Goal: Task Accomplishment & Management: Use online tool/utility

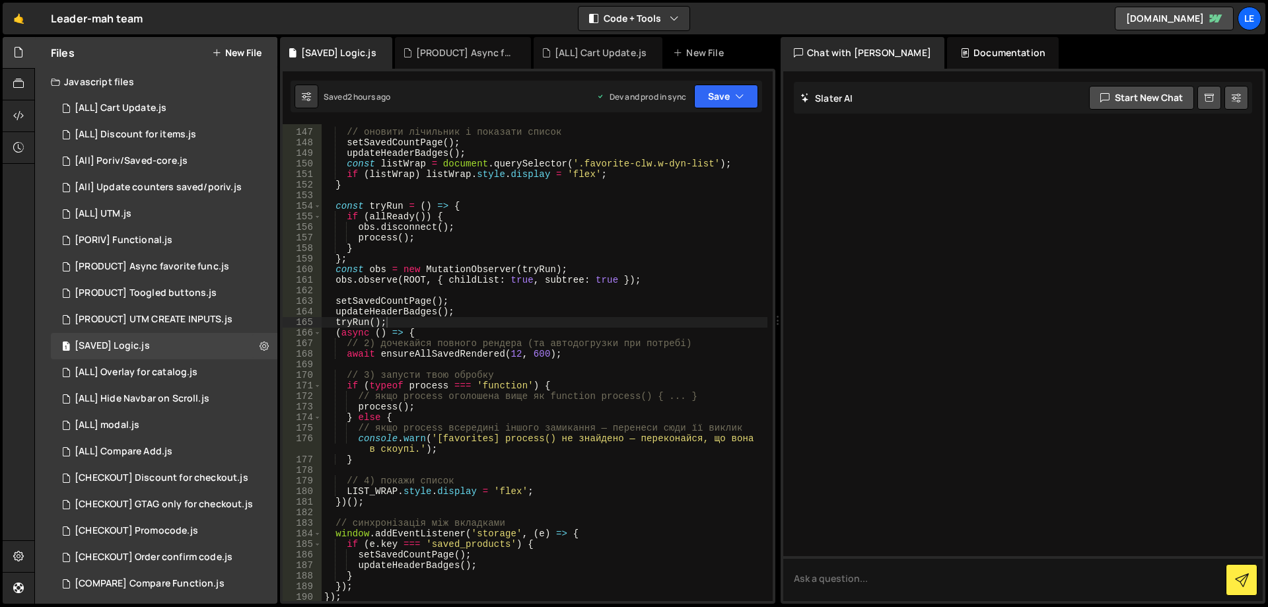
scroll to position [1626, 0]
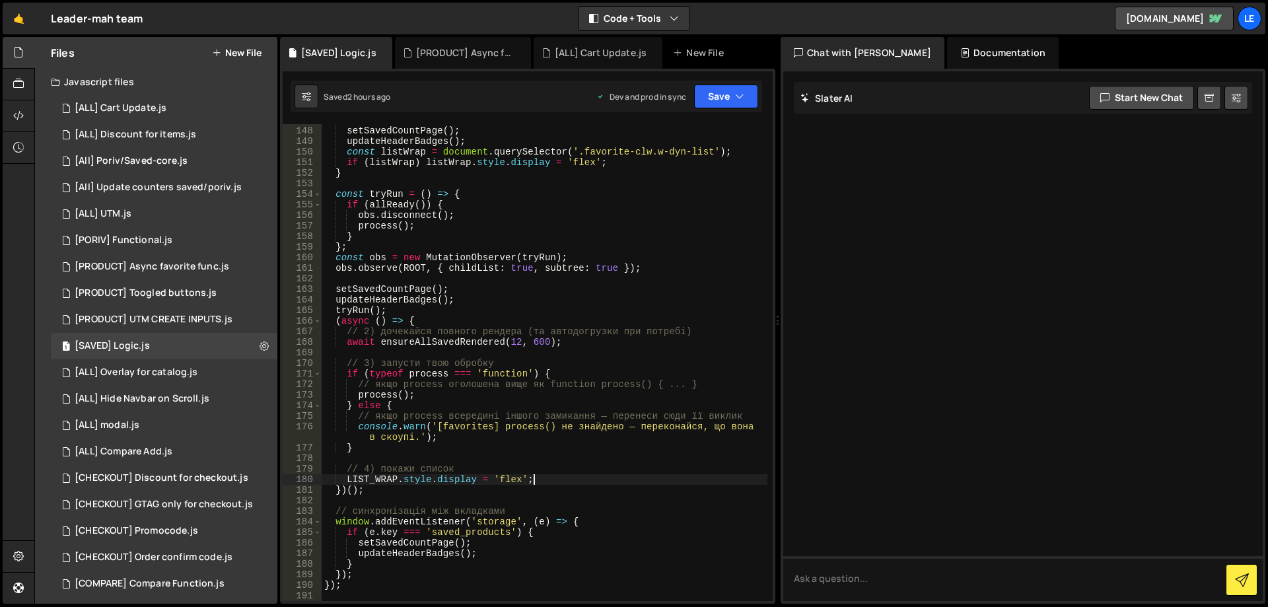
click at [588, 481] on div "// оновити лічильник і показати список setSavedCountPage ( ) ; updateHeaderBadg…" at bounding box center [545, 364] width 446 height 498
click at [384, 478] on div "// оновити лічильник і показати список setSavedCountPage ( ) ; updateHeaderBadg…" at bounding box center [545, 364] width 446 height 498
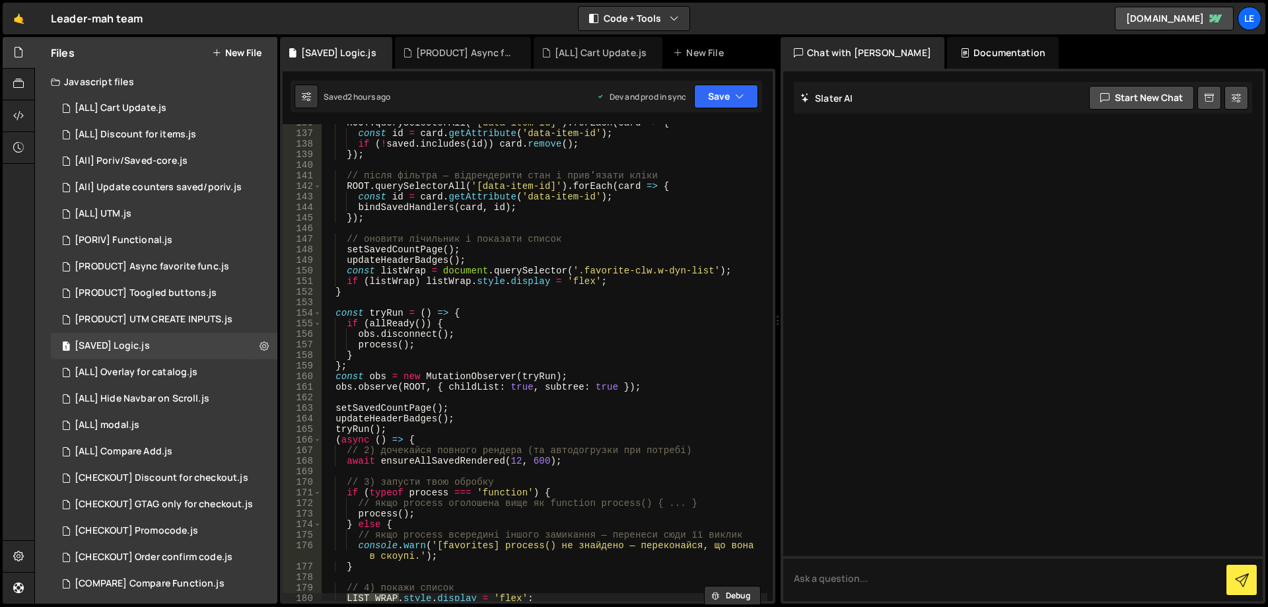
drag, startPoint x: 767, startPoint y: 493, endPoint x: 761, endPoint y: 212, distance: 280.7
click at [761, 212] on div "Debug Explain Copy [SAVED] Logic.js [PRODUCT] Async favorite func.js [ALL] Cart…" at bounding box center [527, 320] width 495 height 567
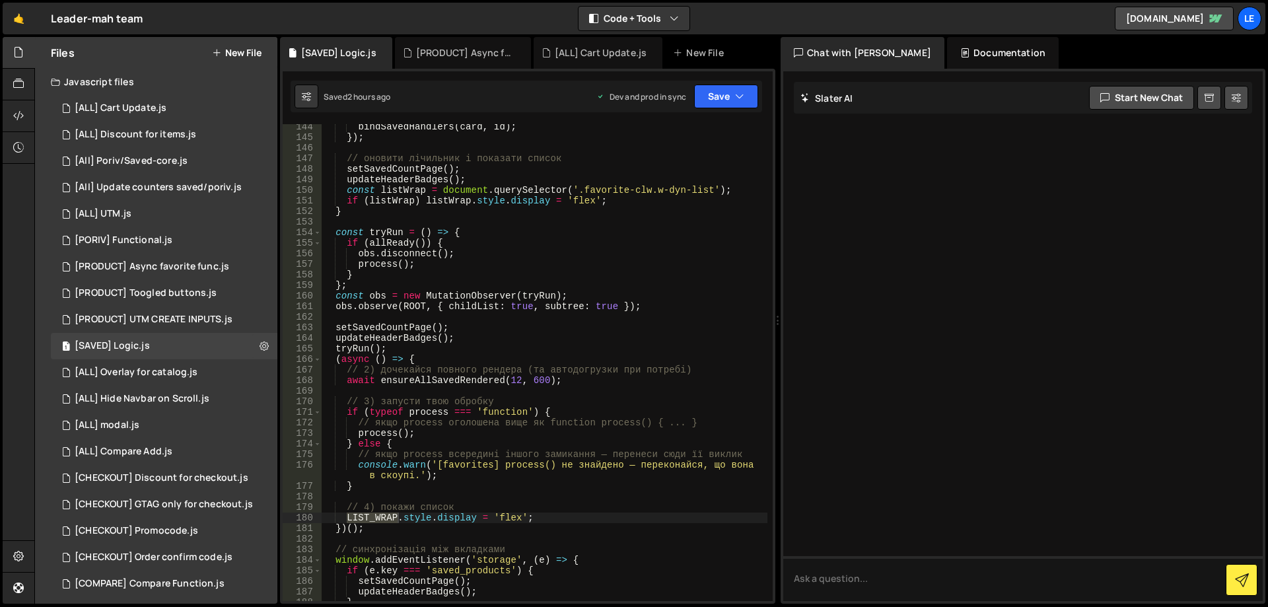
scroll to position [1626, 0]
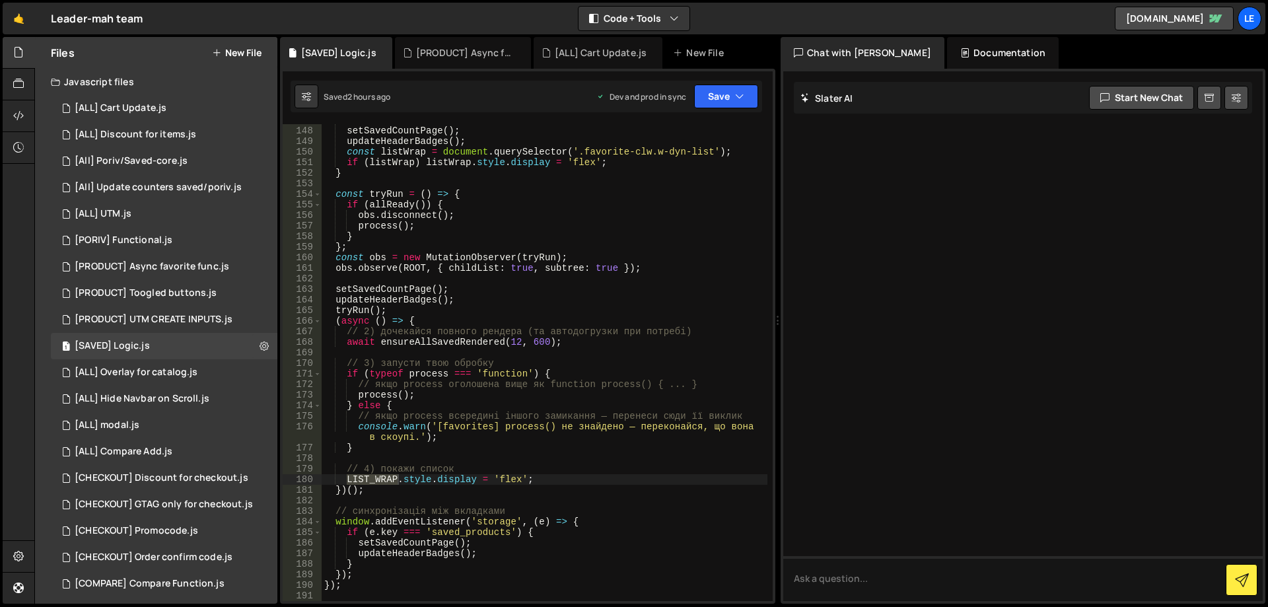
click at [347, 151] on div "// оновити лічильник і показати список setSavedCountPage ( ) ; updateHeaderBadg…" at bounding box center [545, 364] width 446 height 498
type textarea "//if (listWrap) listWrap.style.display = 'flex';"
click at [456, 186] on div "// оновити лічильник і показати список setSavedCountPage ( ) ; updateHeaderBadg…" at bounding box center [545, 364] width 446 height 498
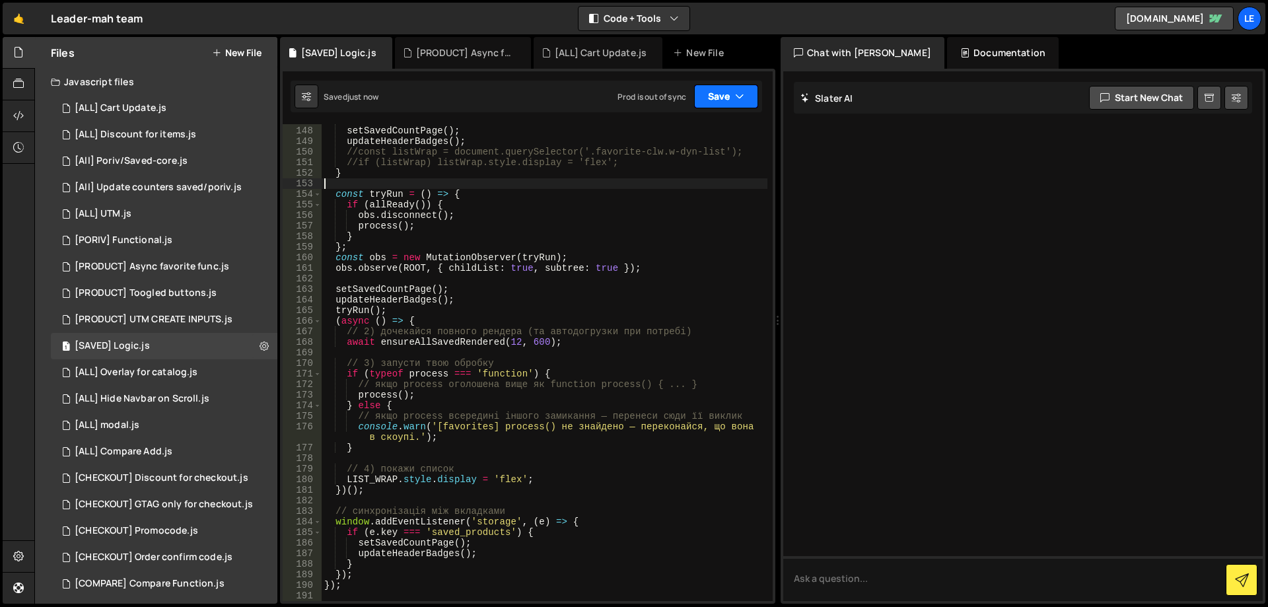
click at [714, 104] on button "Save" at bounding box center [726, 97] width 64 height 24
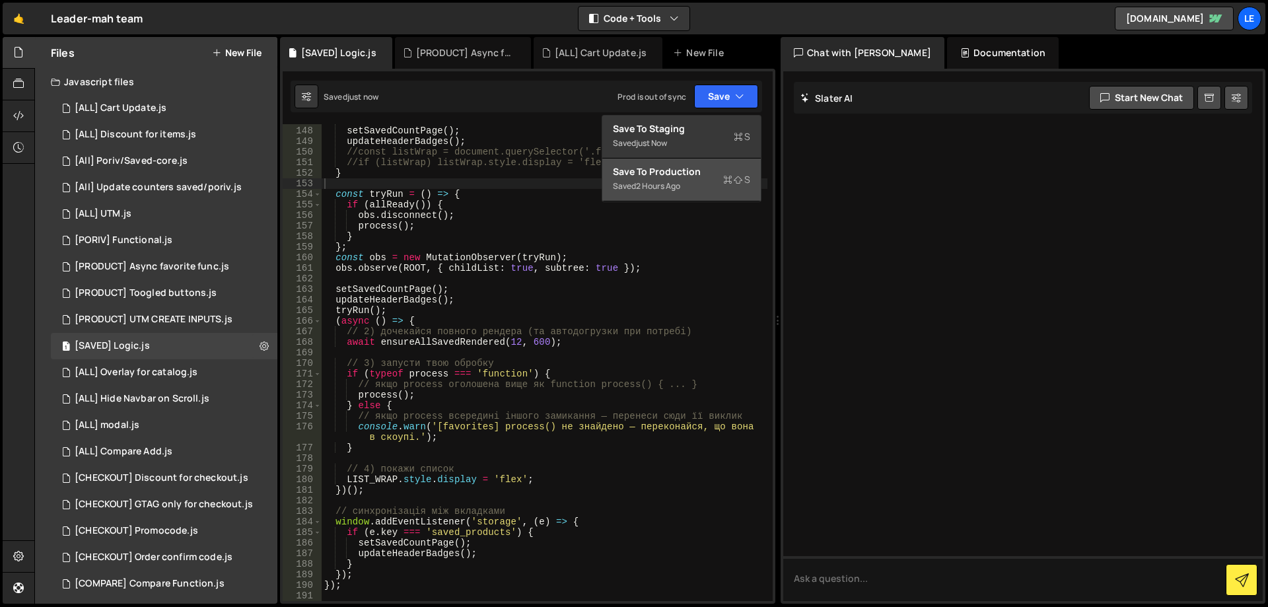
click at [701, 166] on div "Save to Production S" at bounding box center [681, 171] width 137 height 13
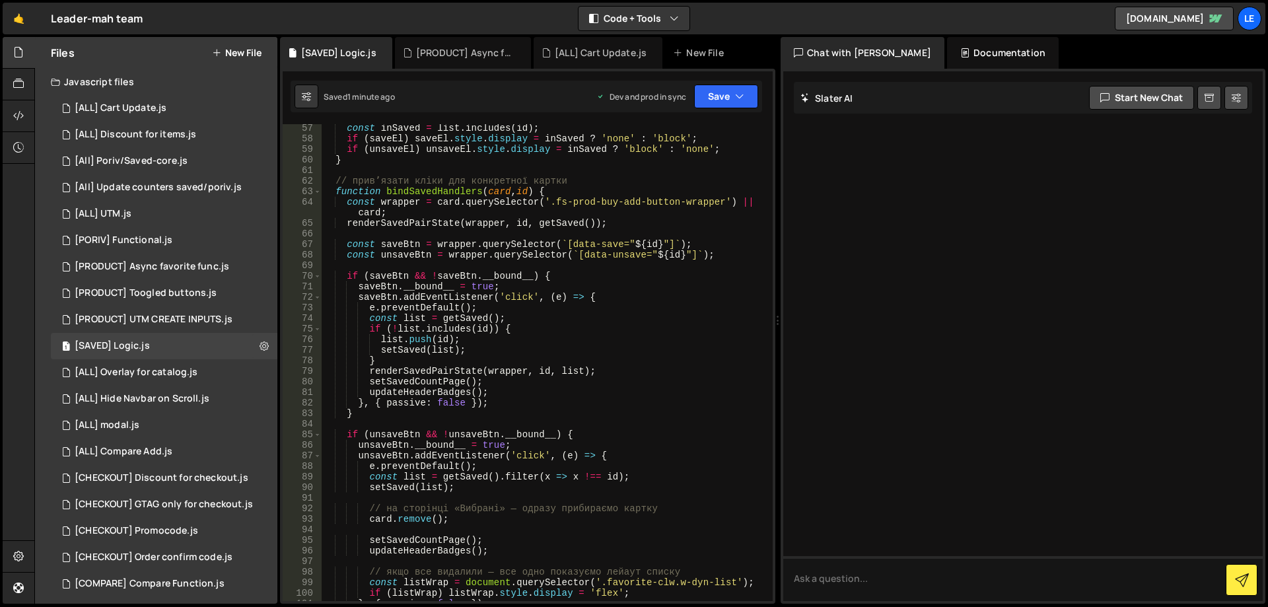
scroll to position [675, 0]
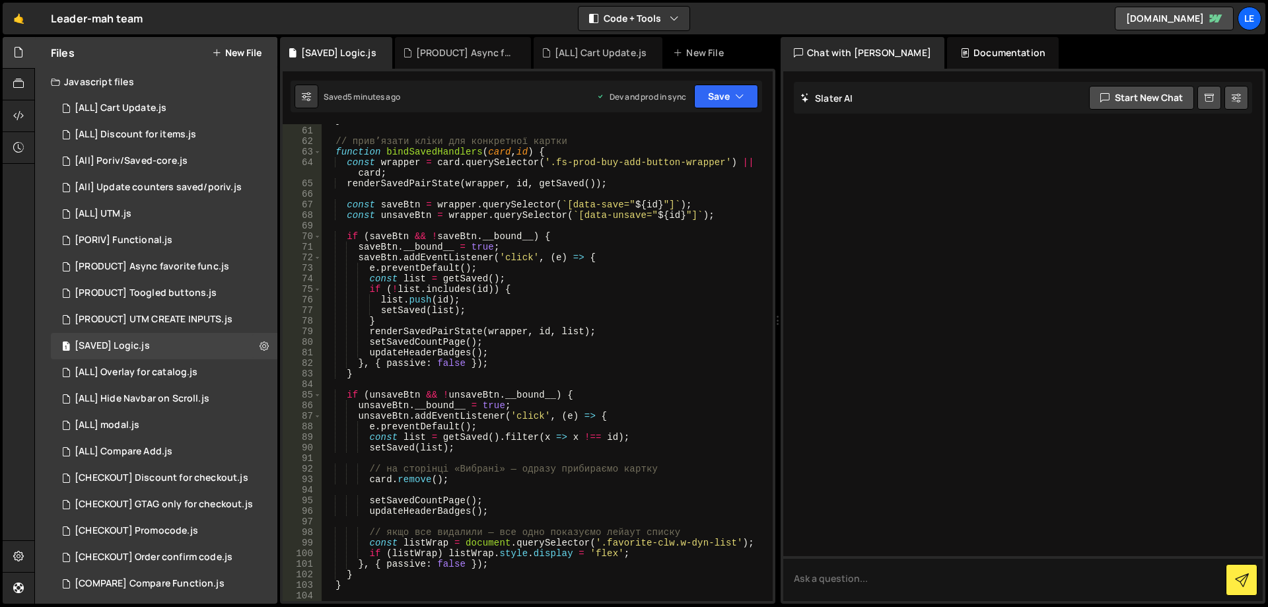
click at [552, 355] on div "} // привʼязати кліки для конкретної картки function bindSavedHandlers ( card ,…" at bounding box center [545, 364] width 446 height 498
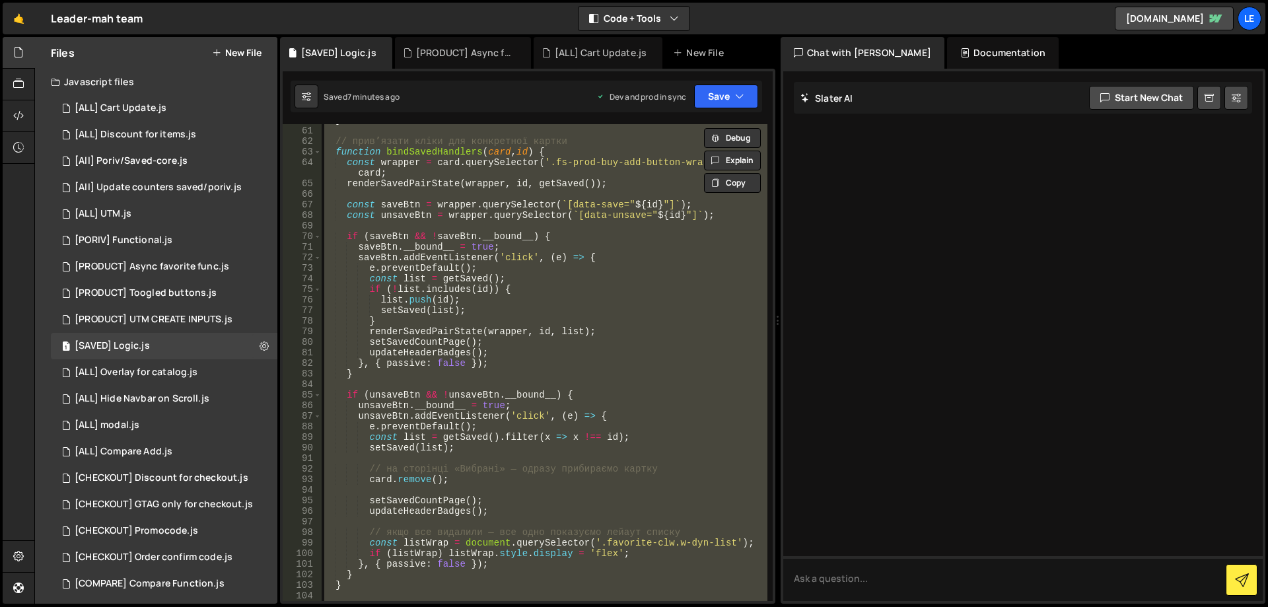
click at [574, 307] on div "} // привʼязати кліки для конкретної картки function bindSavedHandlers ( card ,…" at bounding box center [545, 362] width 446 height 477
type textarea "setSaved(list);"
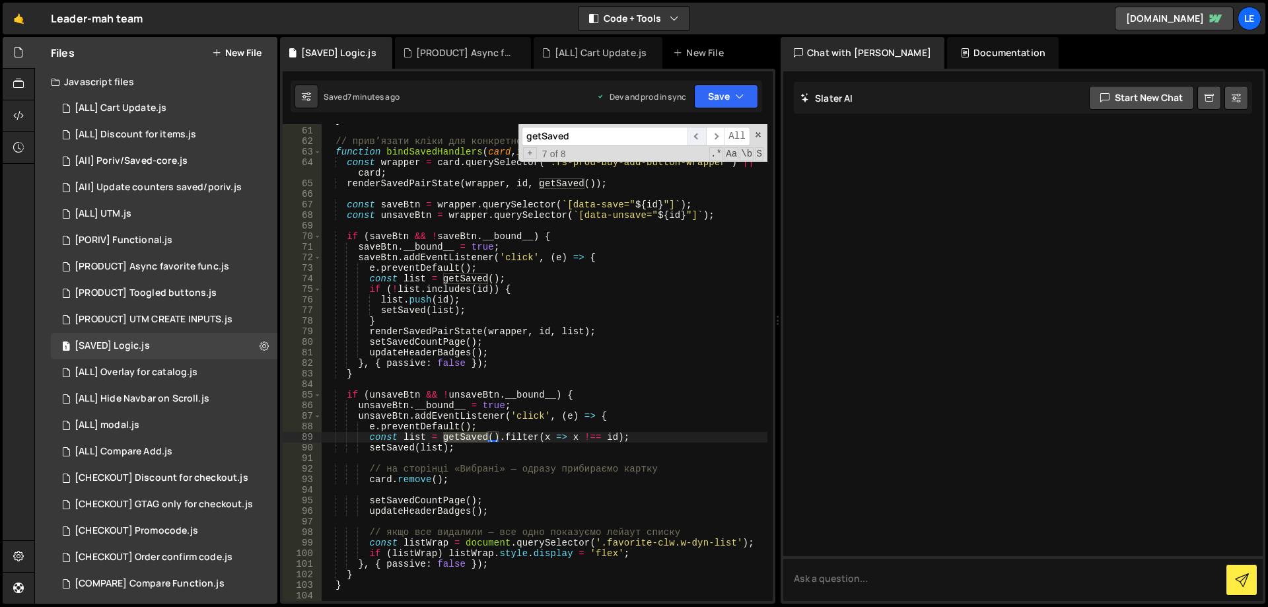
type input "getSaved"
click at [698, 137] on span "​" at bounding box center [696, 136] width 18 height 19
click at [711, 135] on span "​" at bounding box center [715, 136] width 18 height 19
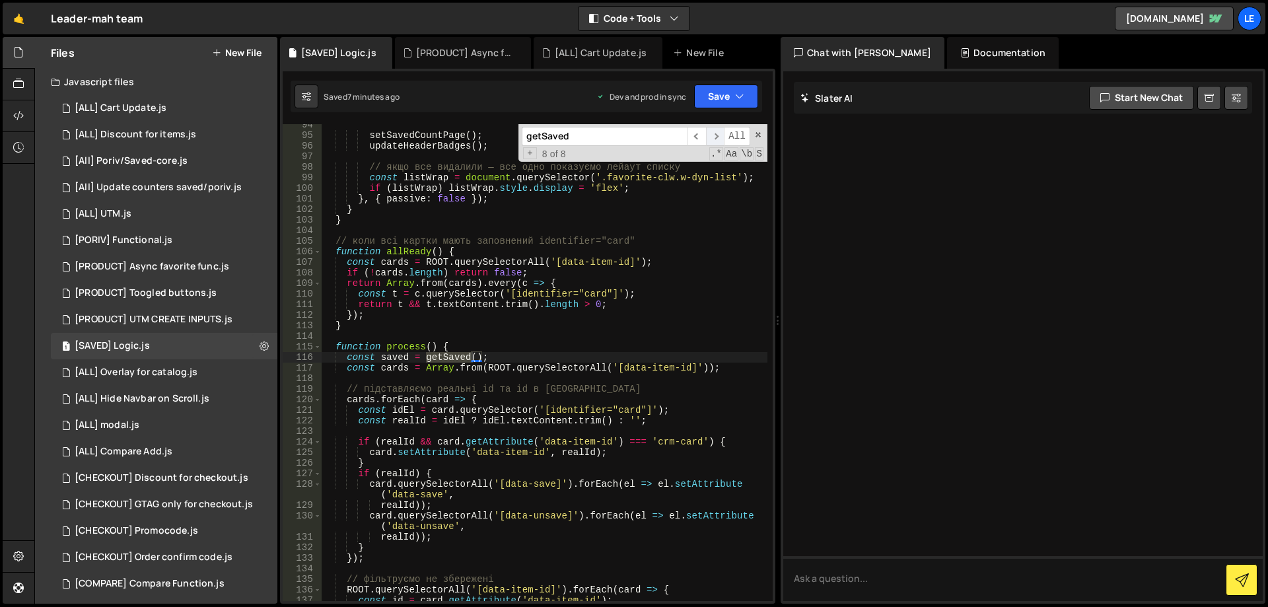
scroll to position [1040, 0]
click at [711, 135] on span "​" at bounding box center [715, 136] width 18 height 19
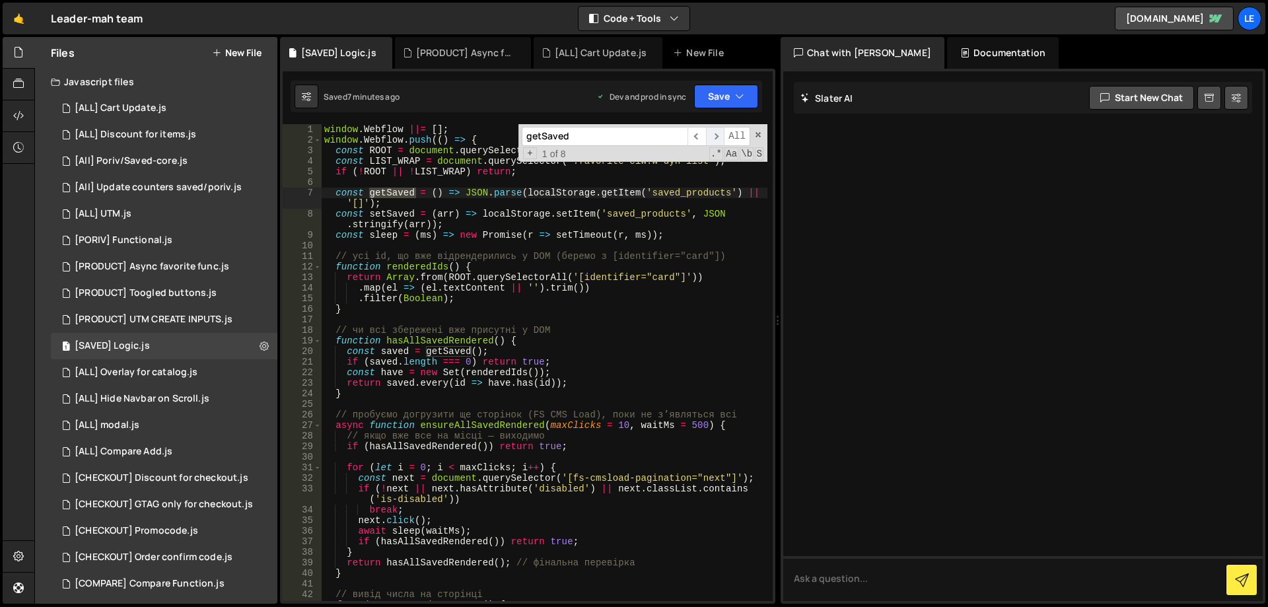
scroll to position [0, 0]
click at [456, 250] on div "window . Webflow ||= [ ] ; window . Webflow . push (( ) => { const ROOT = docum…" at bounding box center [545, 373] width 446 height 498
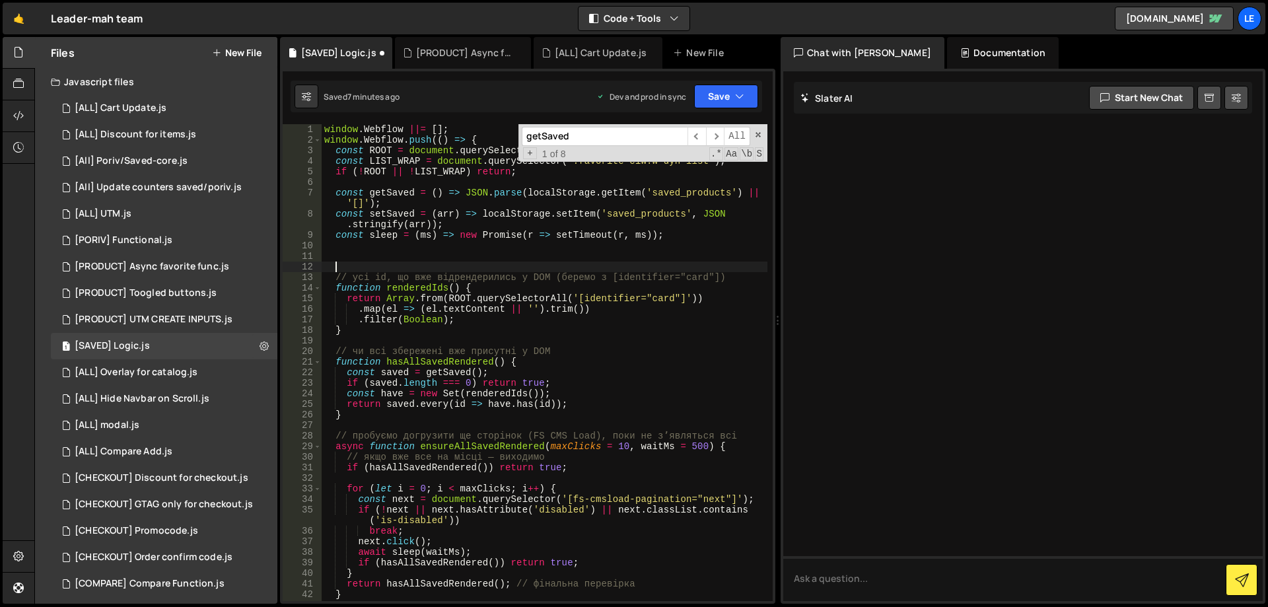
paste textarea "}"
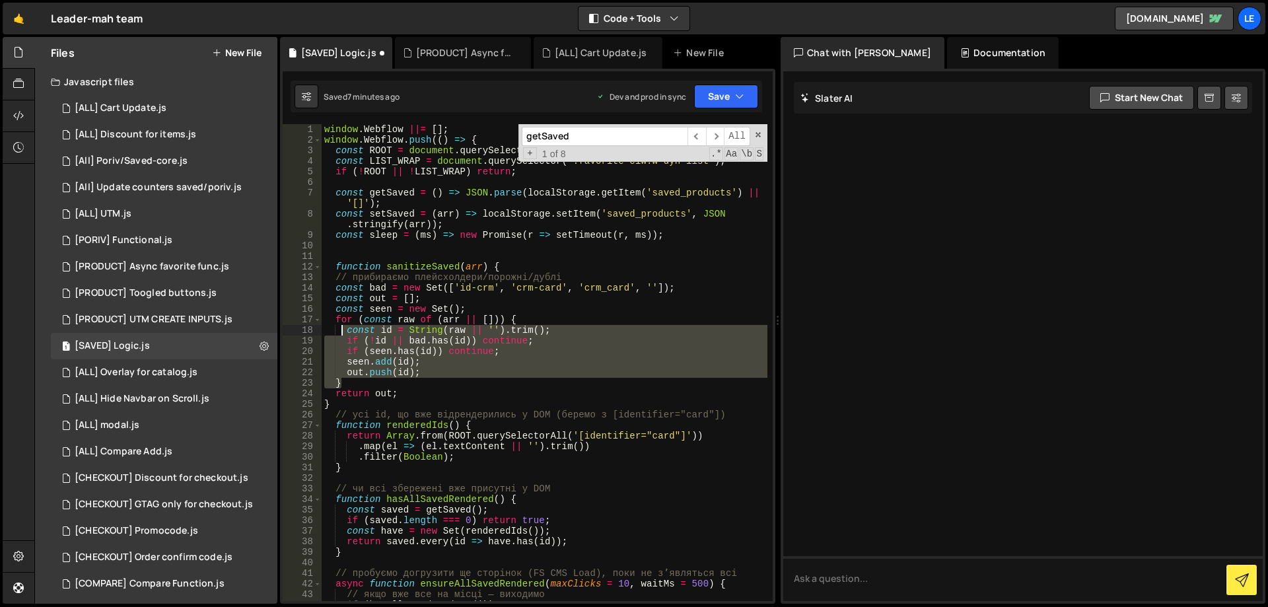
drag, startPoint x: 376, startPoint y: 380, endPoint x: 341, endPoint y: 333, distance: 58.1
click at [341, 333] on div "window . Webflow ||= [ ] ; window . Webflow . push (( ) => { const ROOT = docum…" at bounding box center [545, 373] width 446 height 498
click at [426, 348] on div "window . Webflow ||= [ ] ; window . Webflow . push (( ) => { const ROOT = docum…" at bounding box center [545, 362] width 446 height 477
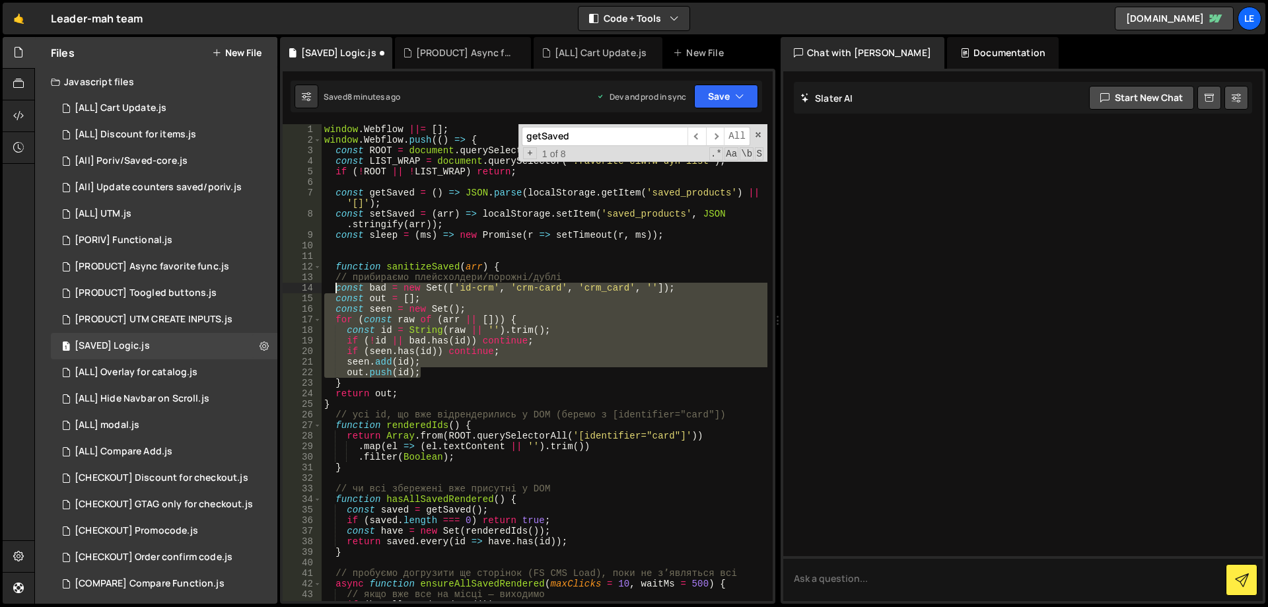
drag, startPoint x: 424, startPoint y: 369, endPoint x: 337, endPoint y: 292, distance: 116.5
click at [337, 292] on div "window . Webflow ||= [ ] ; window . Webflow . push (( ) => { const ROOT = docum…" at bounding box center [545, 373] width 446 height 498
click at [497, 366] on div "window . Webflow ||= [ ] ; window . Webflow . push (( ) => { const ROOT = docum…" at bounding box center [545, 362] width 446 height 477
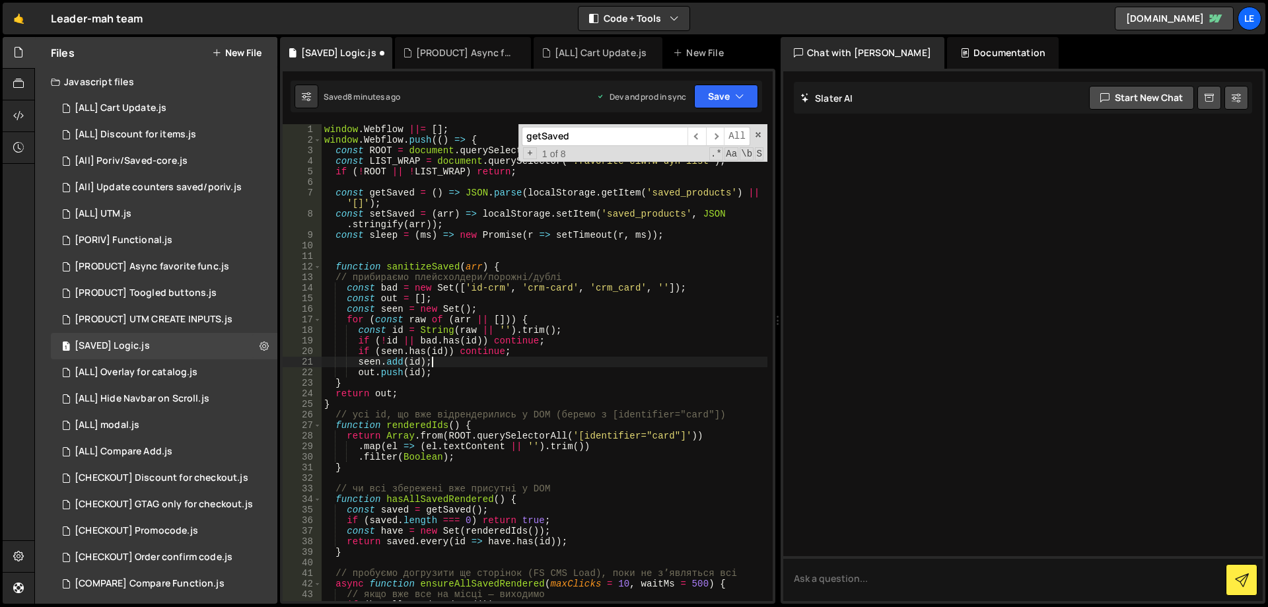
click at [537, 306] on div "window . Webflow ||= [ ] ; window . Webflow . push (( ) => { const ROOT = docum…" at bounding box center [545, 373] width 446 height 498
type textarea "const seen = new Set();"
paste input "bindSavedHandlers"
click at [718, 137] on span "​" at bounding box center [715, 136] width 18 height 19
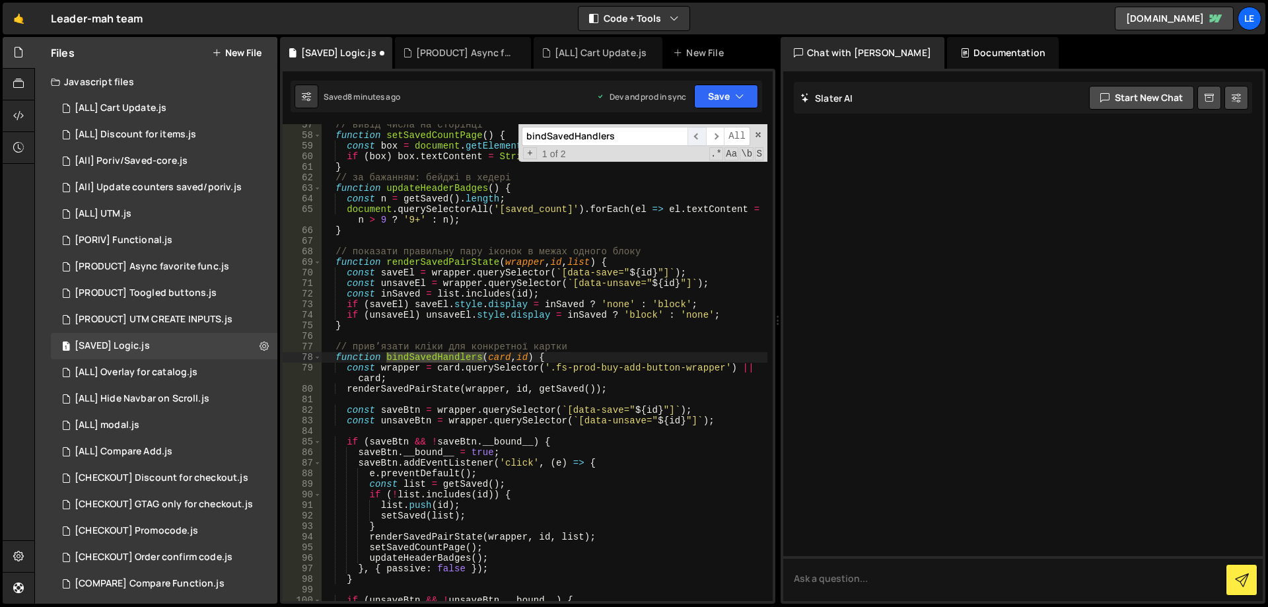
scroll to position [628, 0]
type input "bindSavedHandlers"
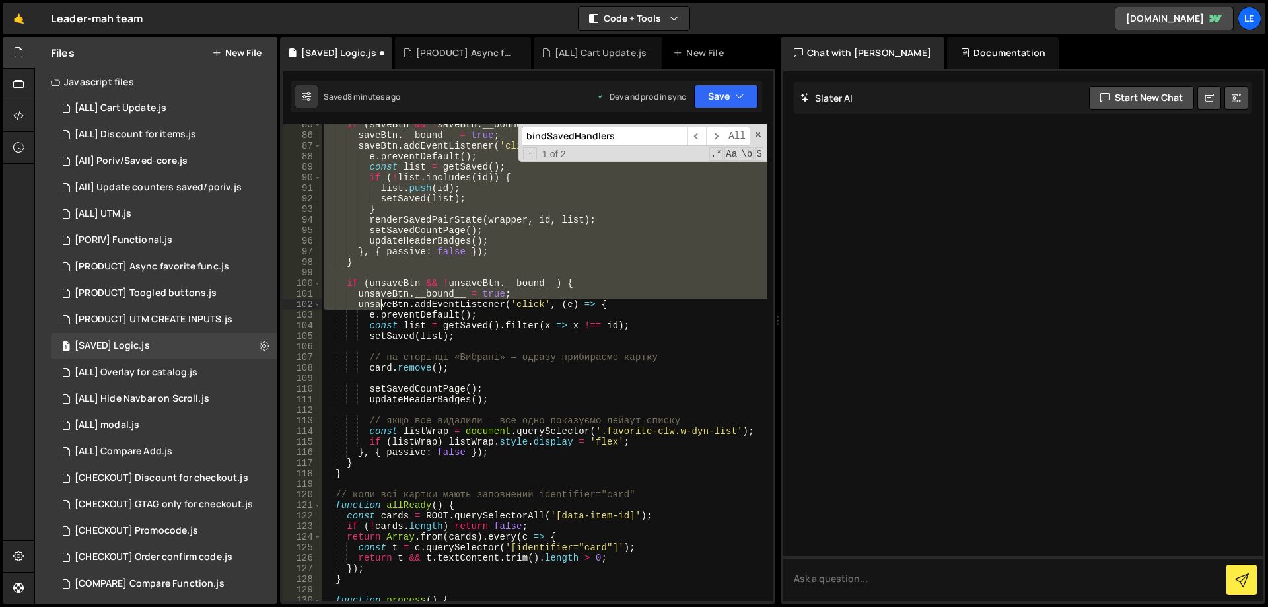
scroll to position [985, 0]
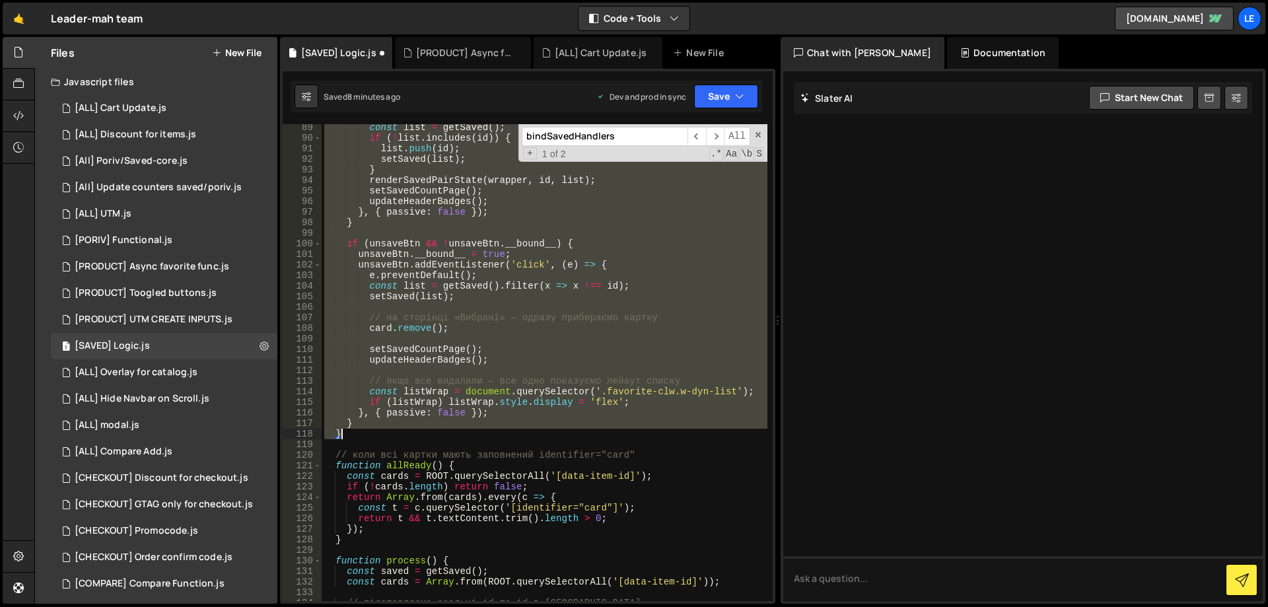
drag, startPoint x: 335, startPoint y: 359, endPoint x: 393, endPoint y: 431, distance: 92.1
click at [393, 431] on div "const list = getSaved ( ) ; if ( ! list . includes ( id )) { list . push ( id )…" at bounding box center [545, 371] width 446 height 498
paste textarea
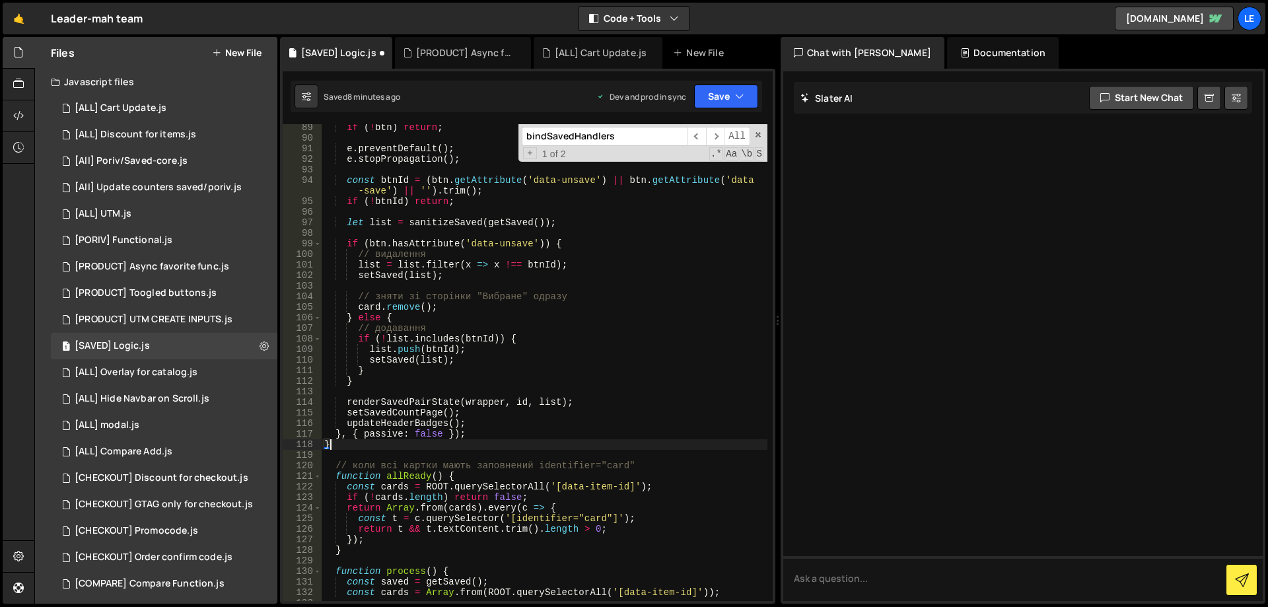
click at [502, 406] on div "if ( ! btn ) return ; e . preventDefault ( ) ; e . stopPropagation ( ) ; const …" at bounding box center [545, 371] width 446 height 498
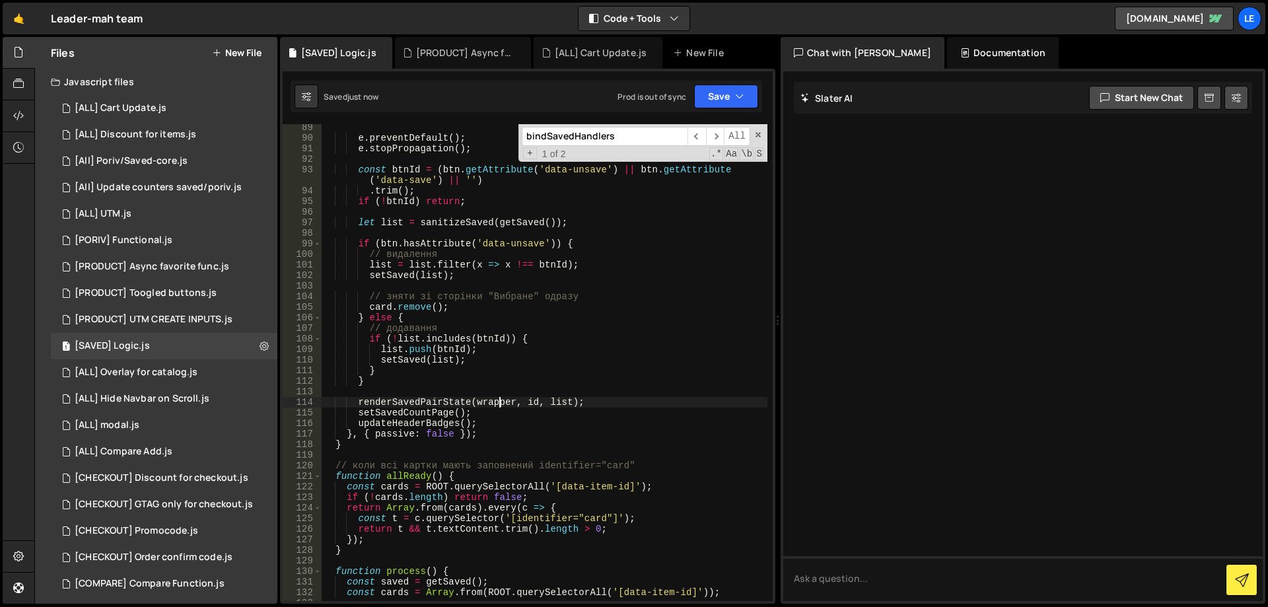
click at [543, 329] on div "e . preventDefault ( ) ; e . stopPropagation ( ) ; const btnId = ( btn . getAtt…" at bounding box center [545, 371] width 446 height 498
type textarea "// додавання"
paste input "process()"
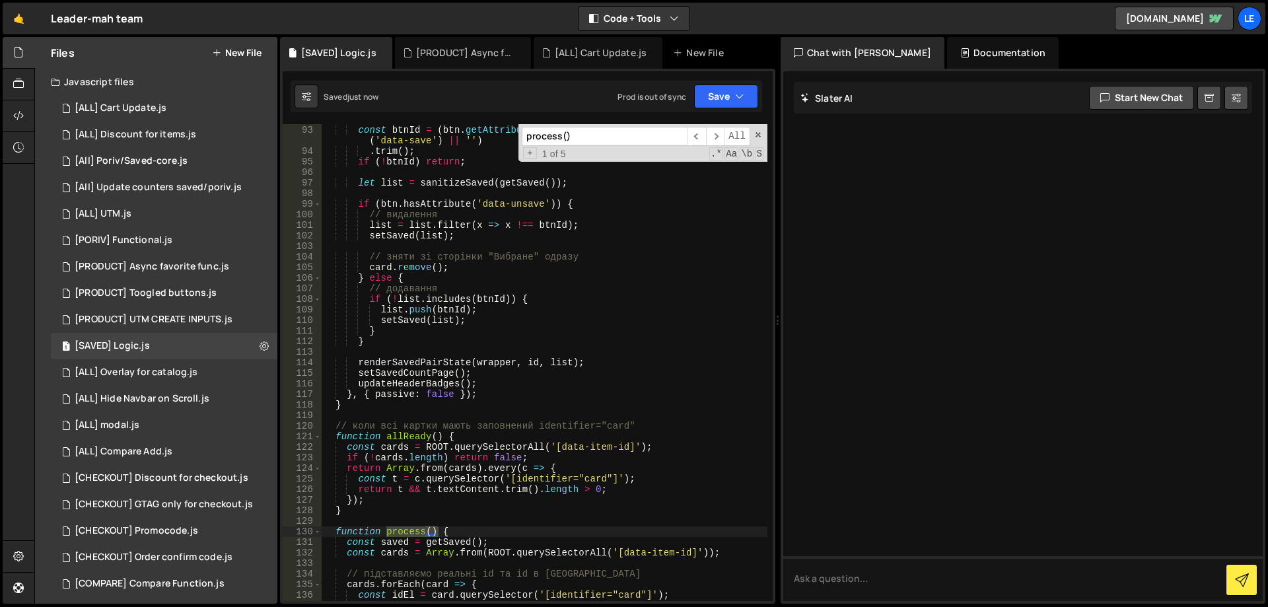
scroll to position [1024, 0]
type input "process()"
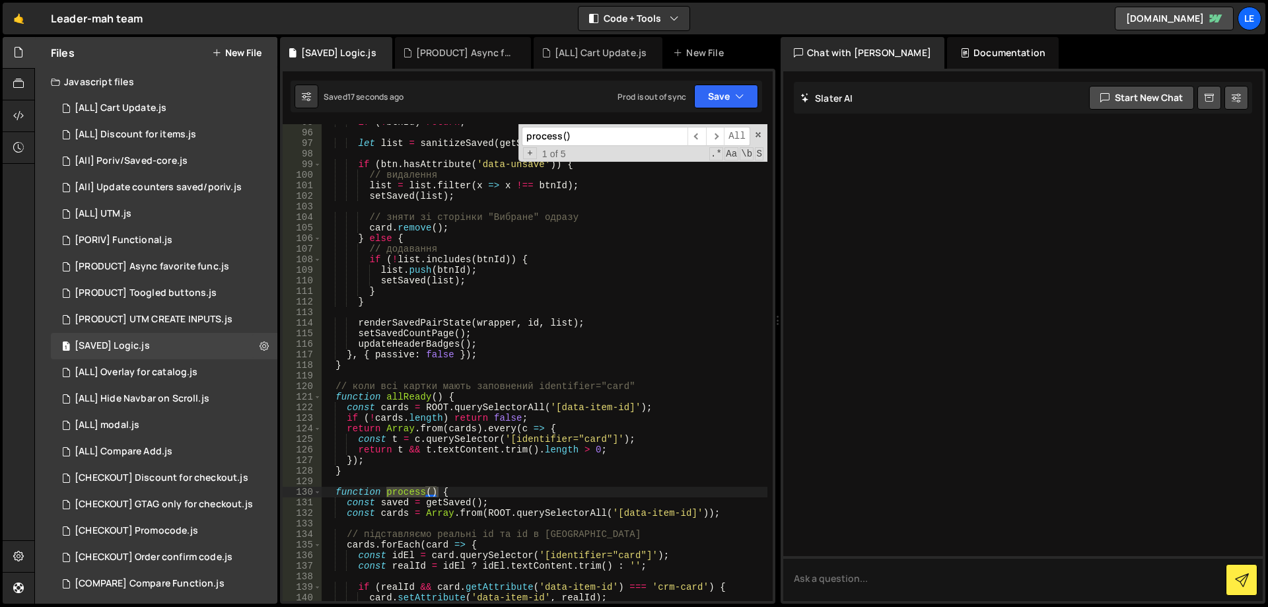
scroll to position [1103, 0]
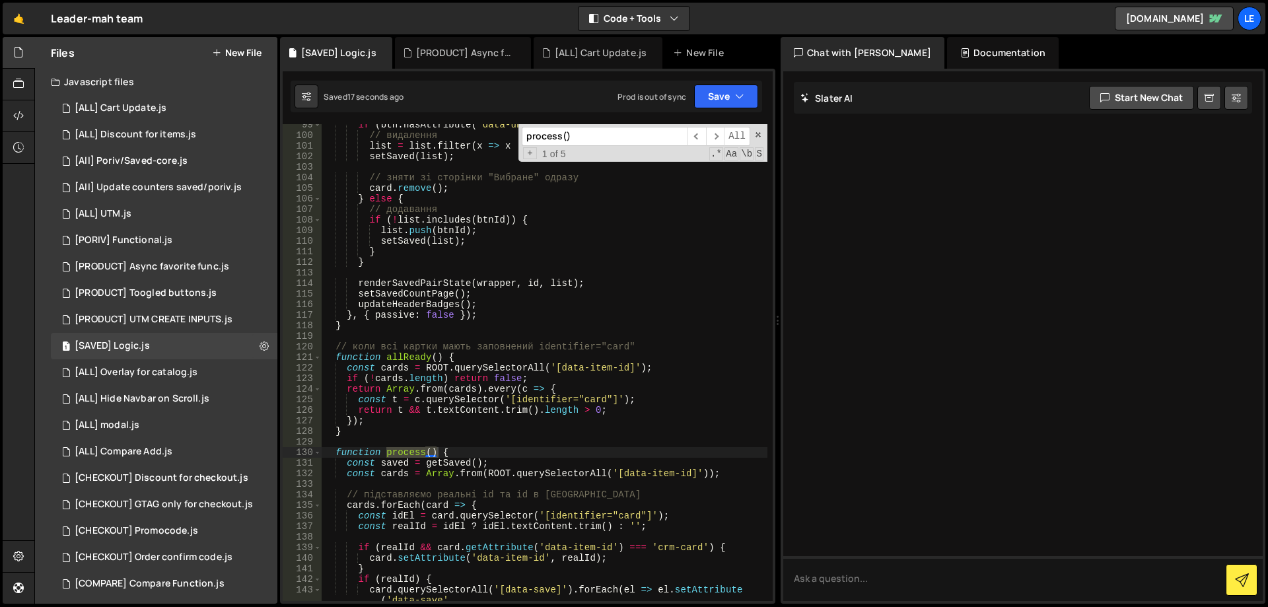
click at [478, 451] on div "if ( btn . hasAttribute ( 'data-unsave' )) { // видалення list = list . filter …" at bounding box center [545, 369] width 446 height 498
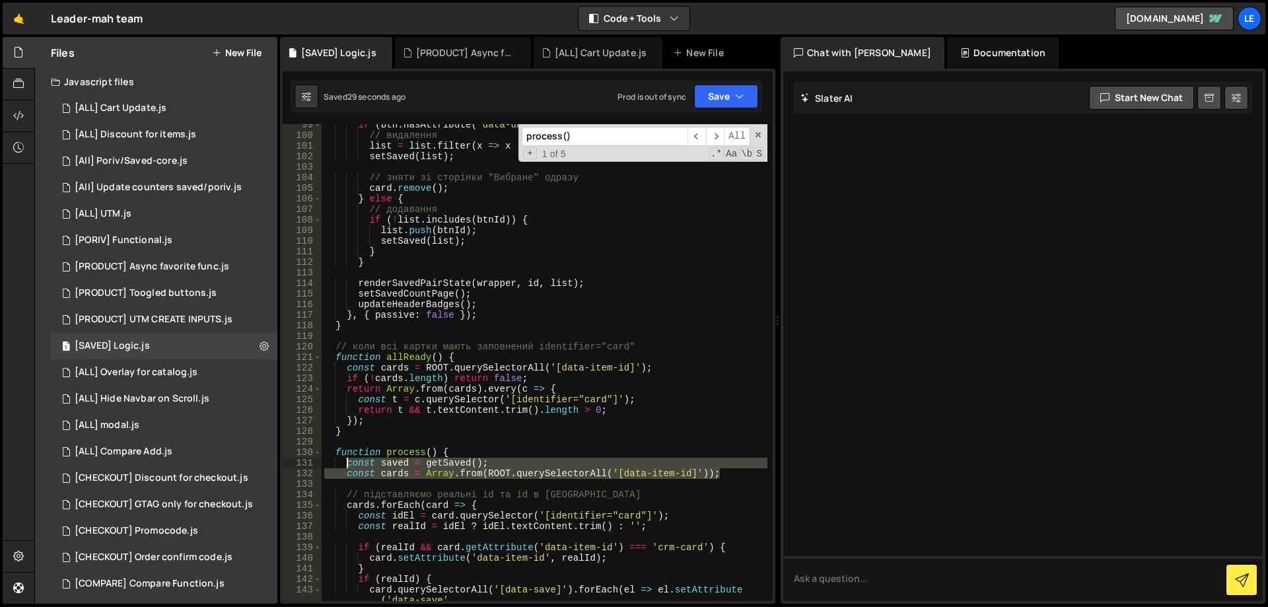
drag, startPoint x: 602, startPoint y: 469, endPoint x: 345, endPoint y: 466, distance: 256.9
click at [345, 466] on div "if ( btn . hasAttribute ( 'data-unsave' )) { // видалення list = list . filter …" at bounding box center [545, 369] width 446 height 498
paste textarea
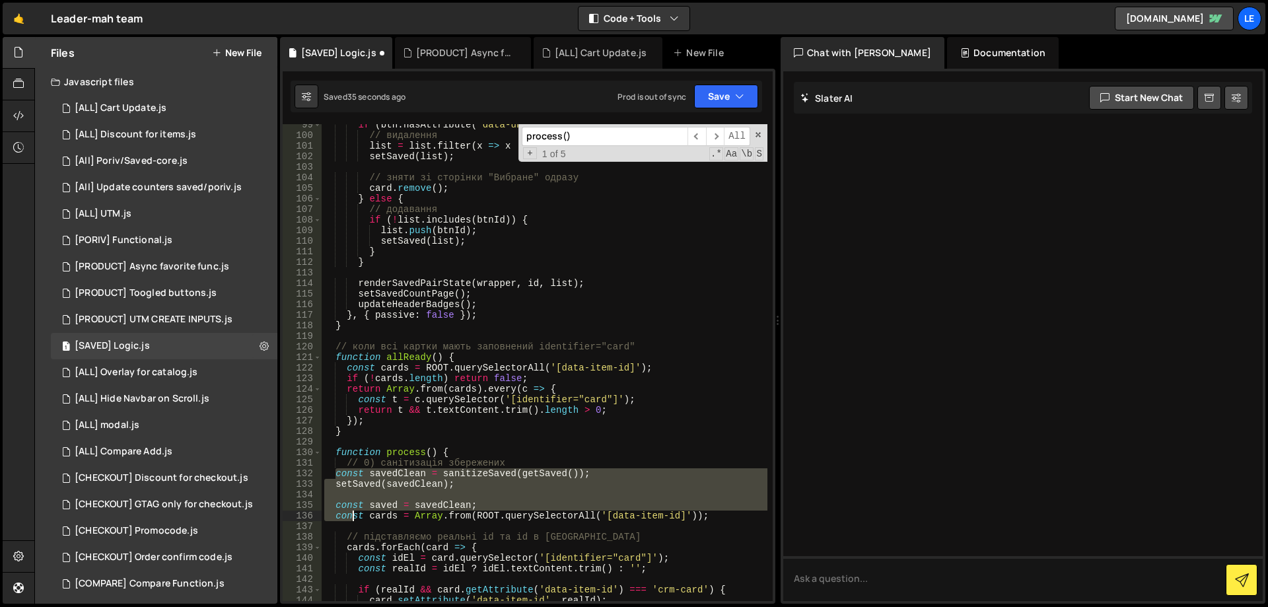
drag, startPoint x: 335, startPoint y: 472, endPoint x: 354, endPoint y: 514, distance: 46.1
click at [354, 514] on div "if ( btn . hasAttribute ( 'data-unsave' )) { // видалення list = list . filter …" at bounding box center [545, 369] width 446 height 498
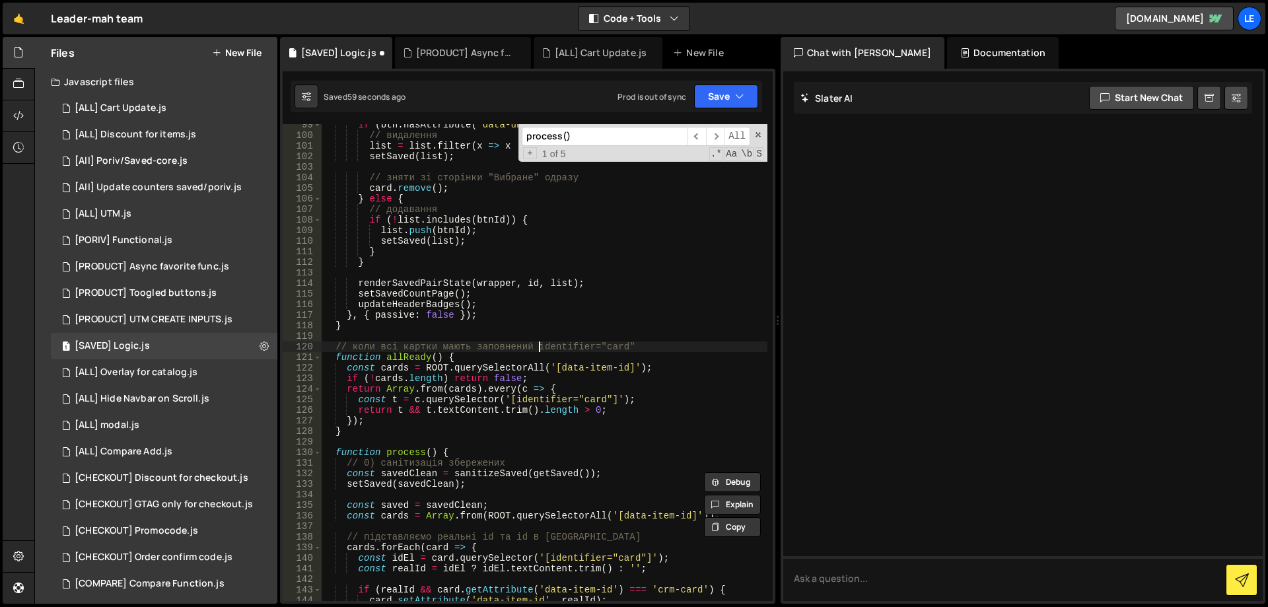
click at [537, 342] on div "if ( btn . hasAttribute ( 'data-unsave' )) { // видалення list = list . filter …" at bounding box center [545, 369] width 446 height 498
type textarea "// коли всі картки мають заповнений identifier="card""
click at [716, 94] on button "Save" at bounding box center [726, 97] width 64 height 24
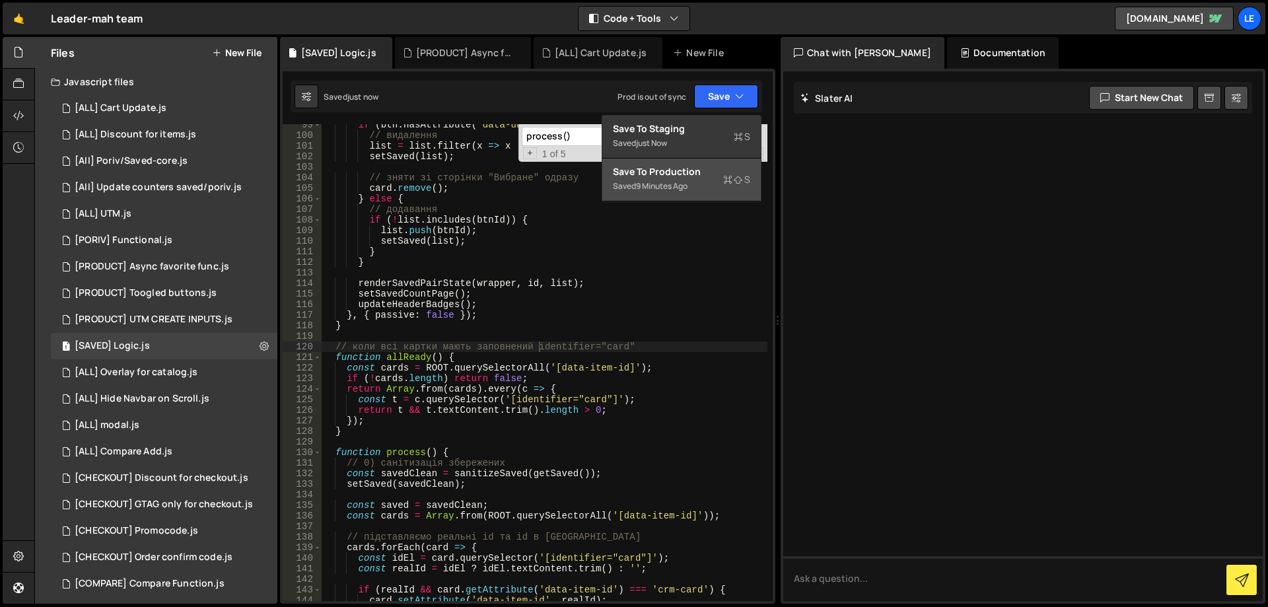
click at [686, 165] on div "Save to Production S" at bounding box center [681, 171] width 137 height 13
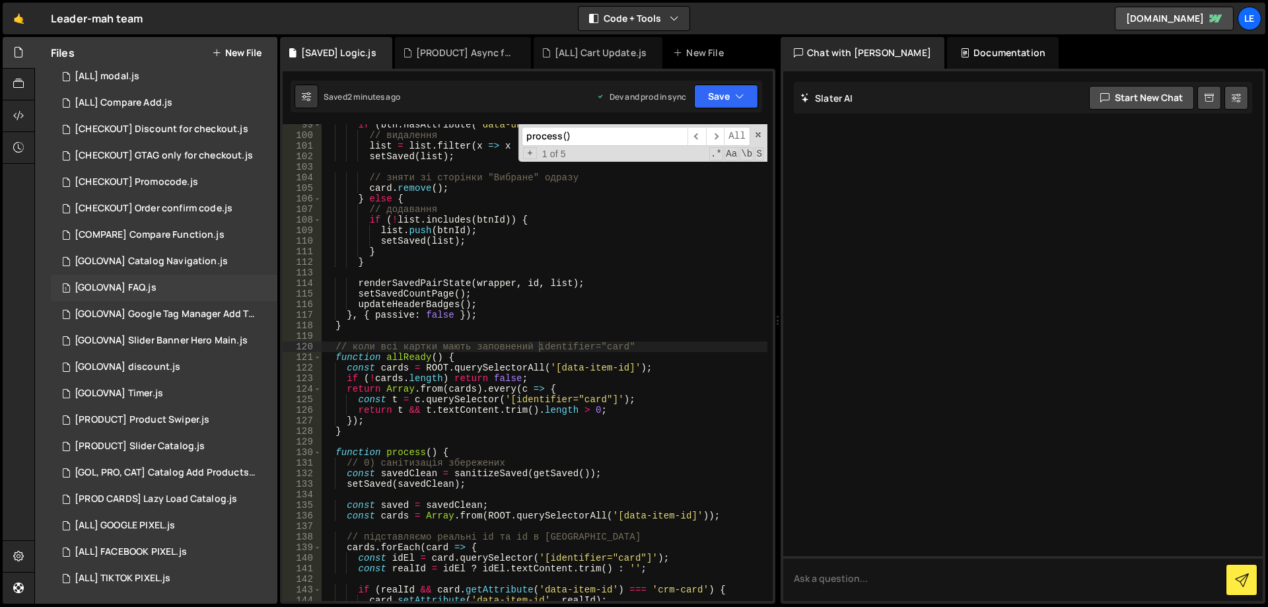
scroll to position [350, 0]
click at [192, 491] on div "5 [PROD CARDS] Lazy Load Catalog.js 0" at bounding box center [164, 498] width 226 height 26
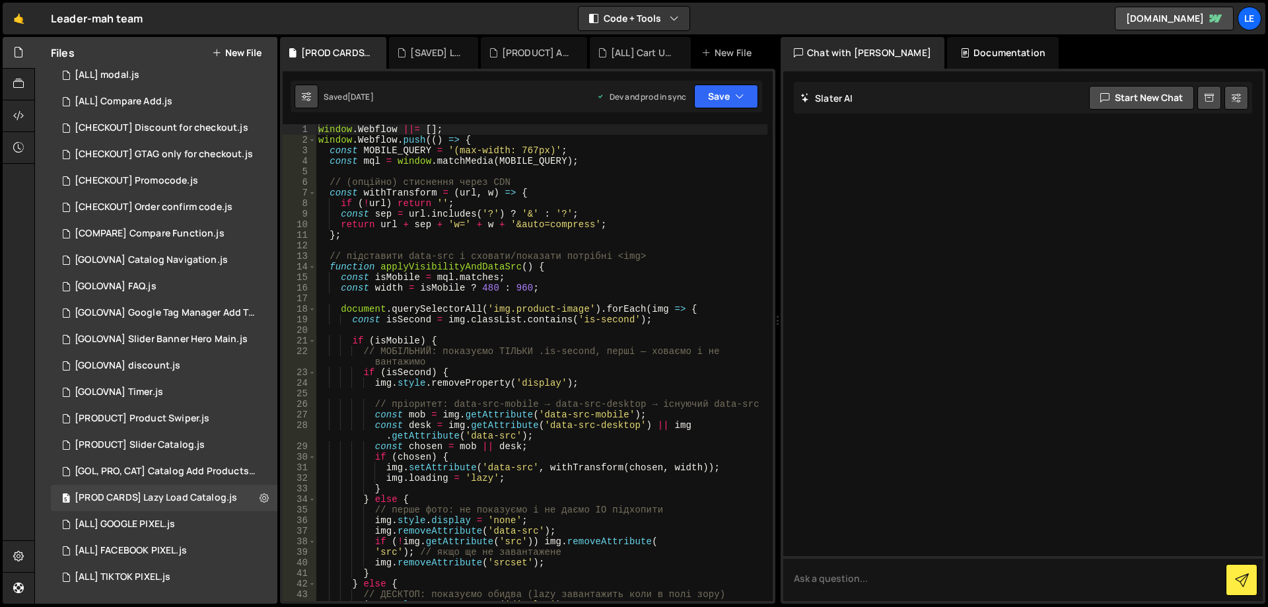
click at [311, 97] on button at bounding box center [306, 97] width 24 height 24
select select "editor"
select select "ace/theme/monokai"
type input "14"
checkbox input "true"
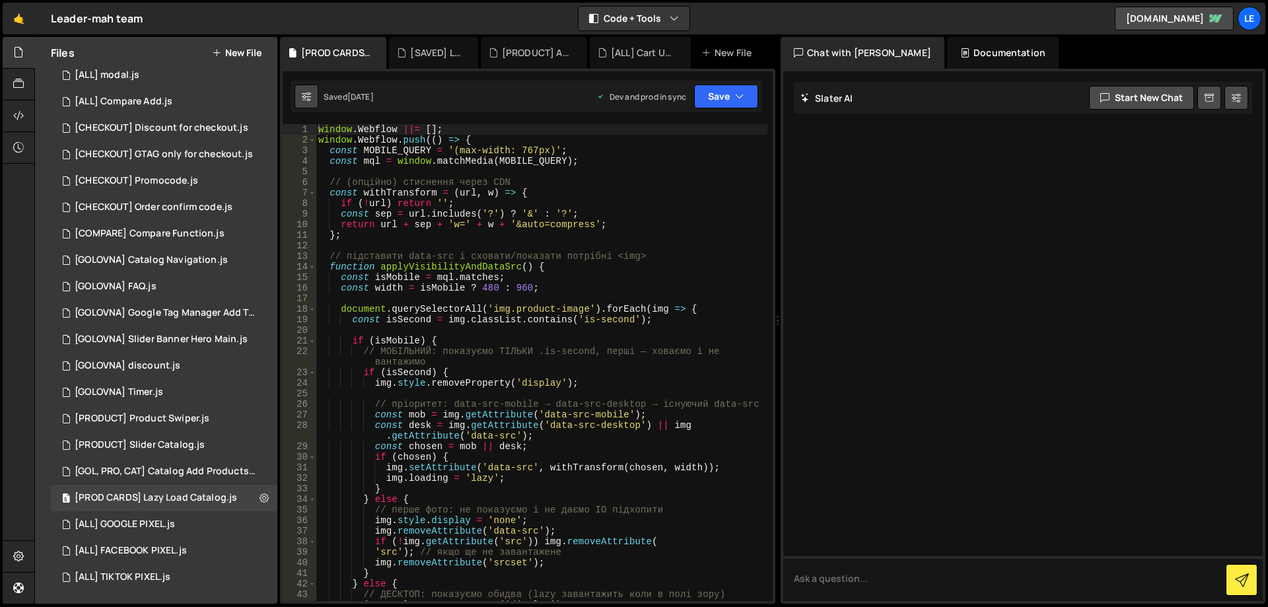
checkbox input "true"
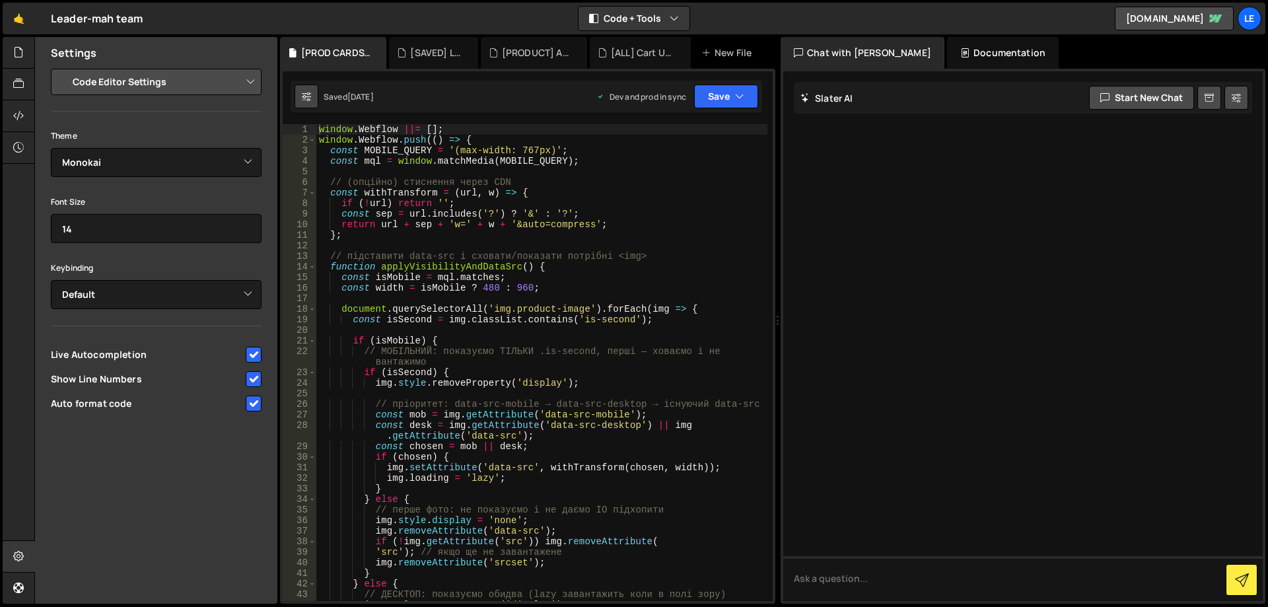
click at [305, 98] on icon at bounding box center [306, 96] width 9 height 13
type textarea "return url + sep + 'w=' + w + '&auto=compress';"
click at [453, 221] on div "window . Webflow ||= [ ] ; window . Webflow . push (( ) => { const MOBILE_QUERY…" at bounding box center [541, 373] width 451 height 498
click at [26, 52] on div at bounding box center [19, 53] width 32 height 32
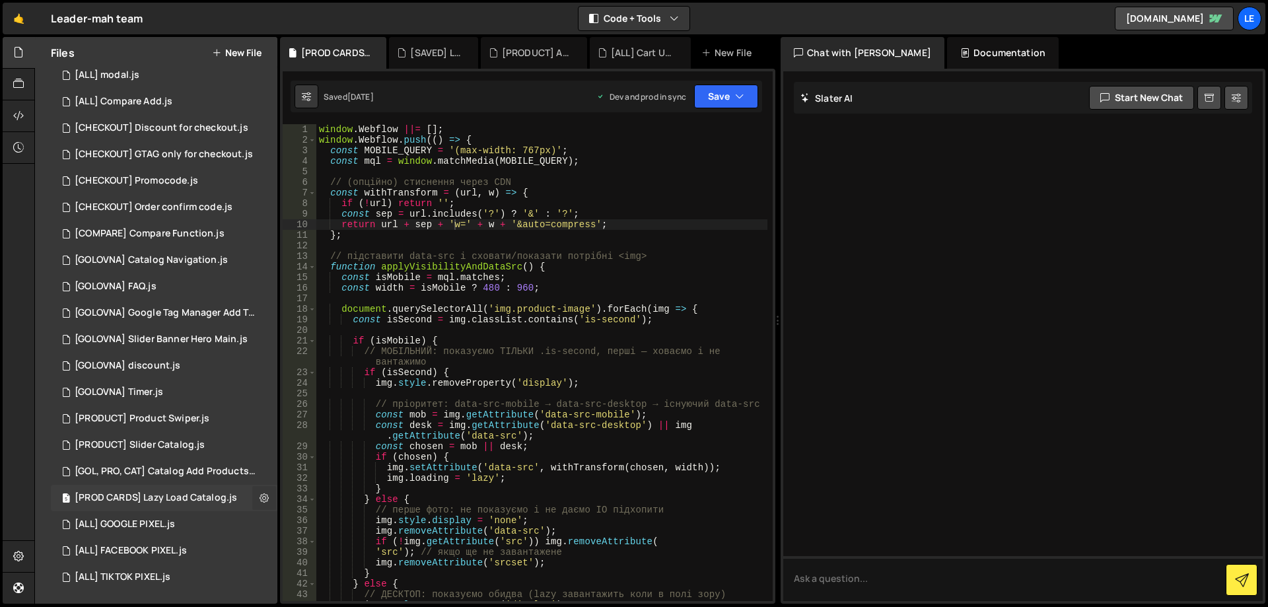
click at [263, 491] on button at bounding box center [264, 498] width 24 height 24
type input "[PROD CARDS] Lazy Load Catalog"
radio input "true"
checkbox input "true"
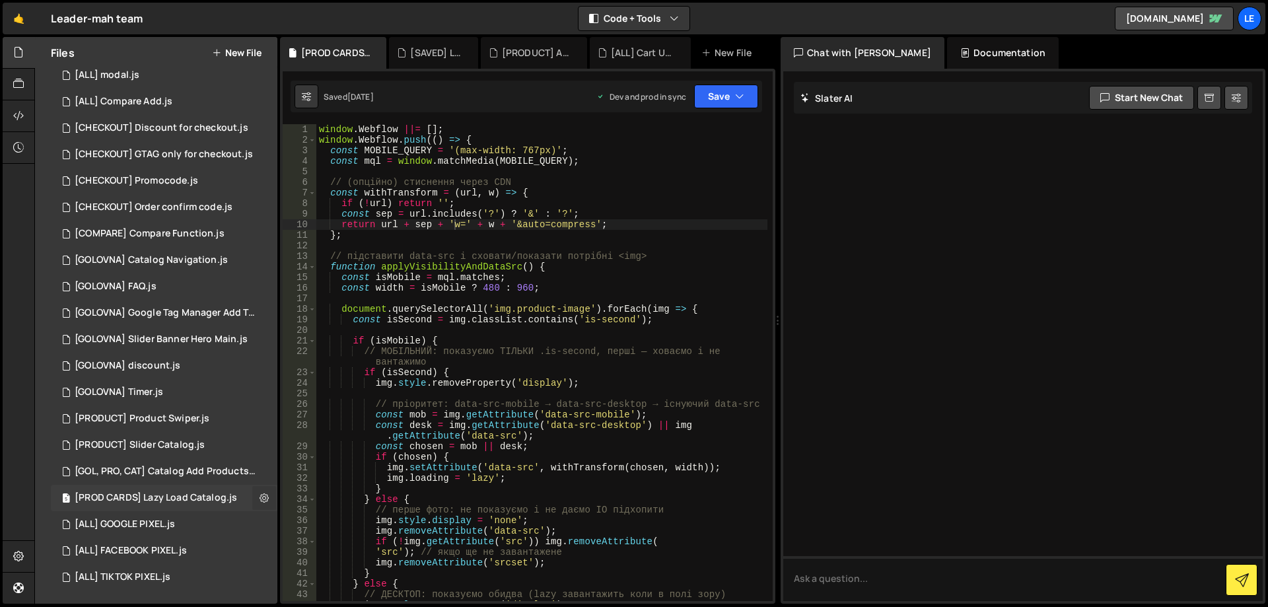
checkbox input "true"
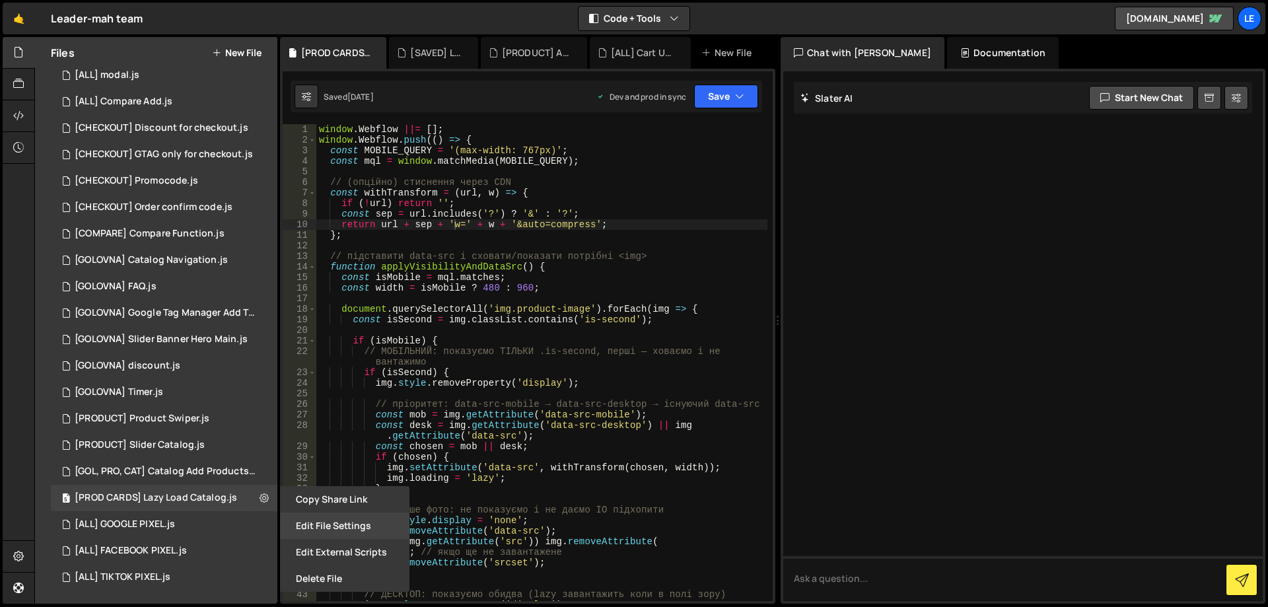
click at [357, 519] on button "Edit File Settings" at bounding box center [344, 525] width 129 height 26
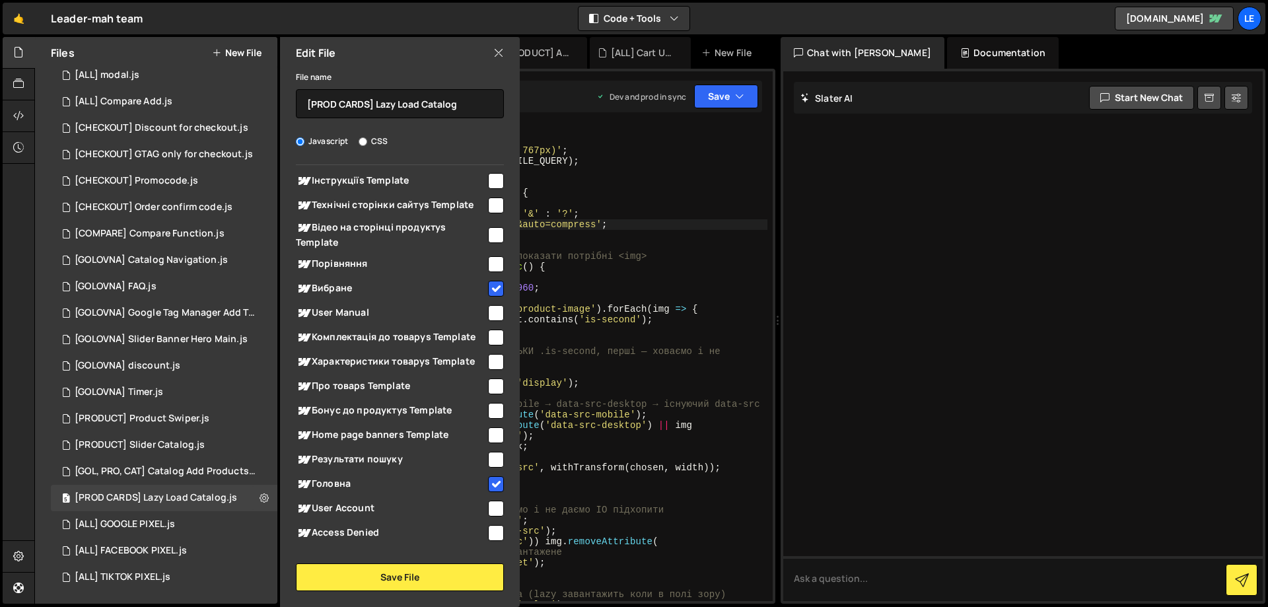
scroll to position [432, 0]
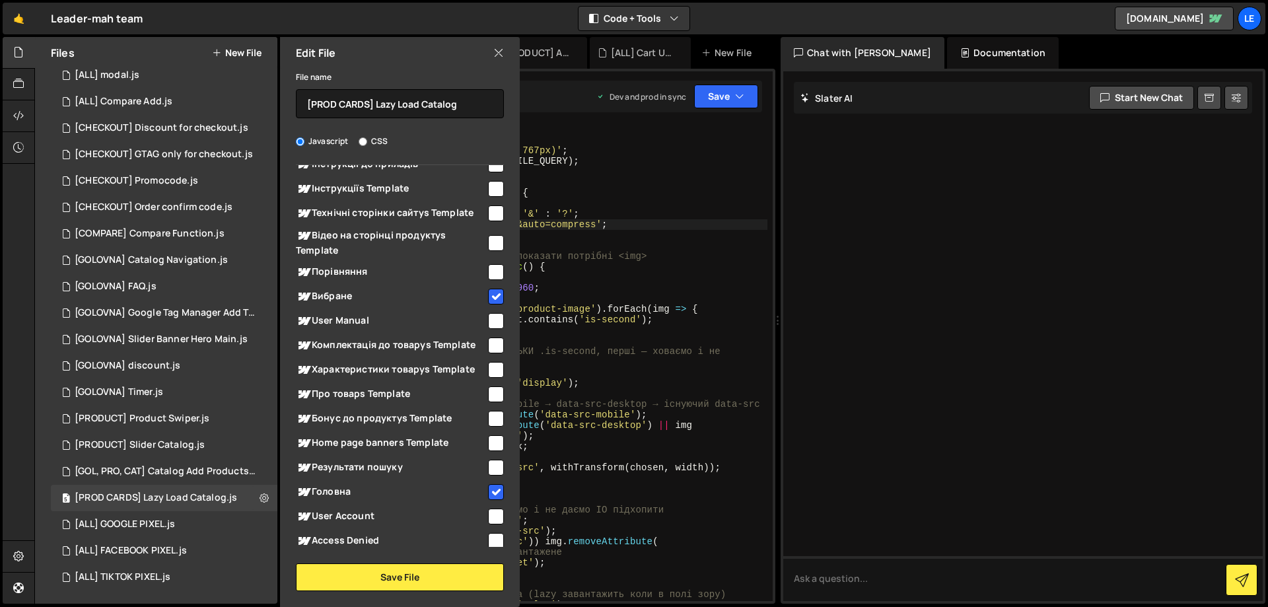
click at [488, 267] on input "checkbox" at bounding box center [496, 272] width 16 height 16
checkbox input "true"
click at [422, 567] on button "Save File" at bounding box center [400, 577] width 208 height 28
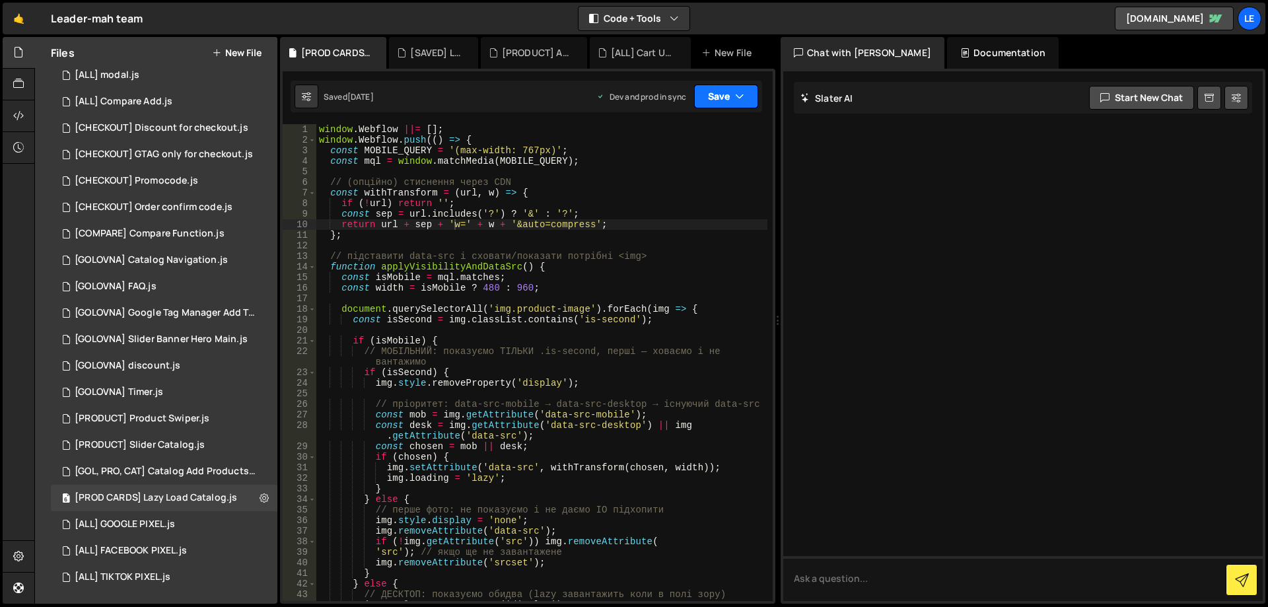
click at [717, 99] on button "Save" at bounding box center [726, 97] width 64 height 24
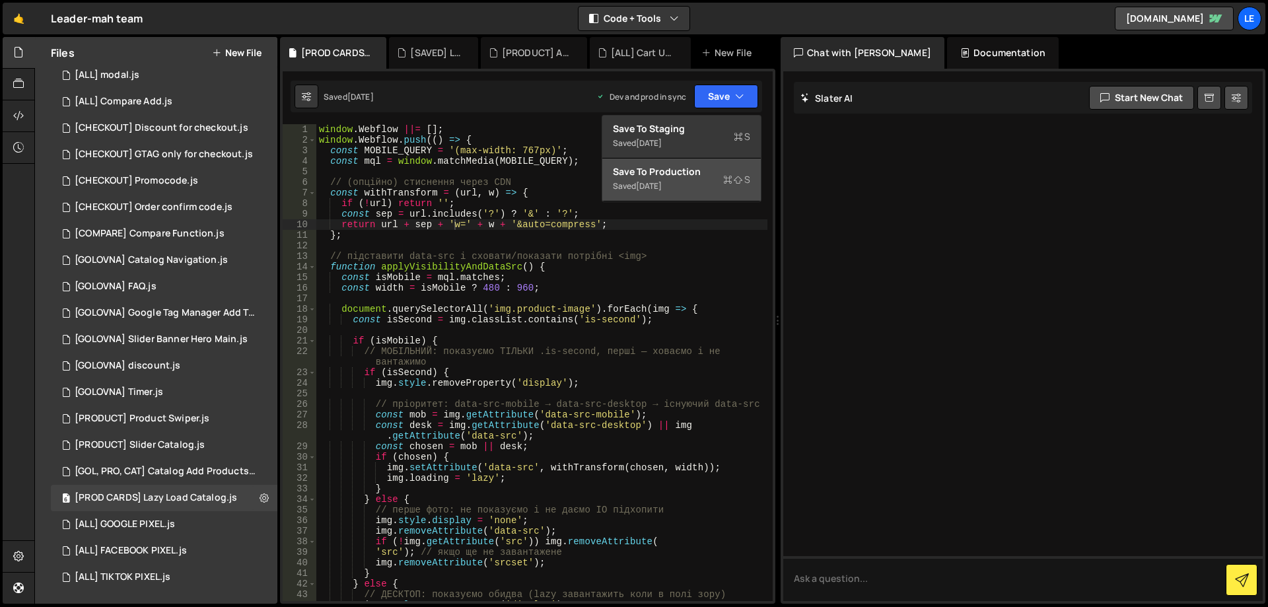
click at [706, 172] on div "Save to Production S" at bounding box center [681, 171] width 137 height 13
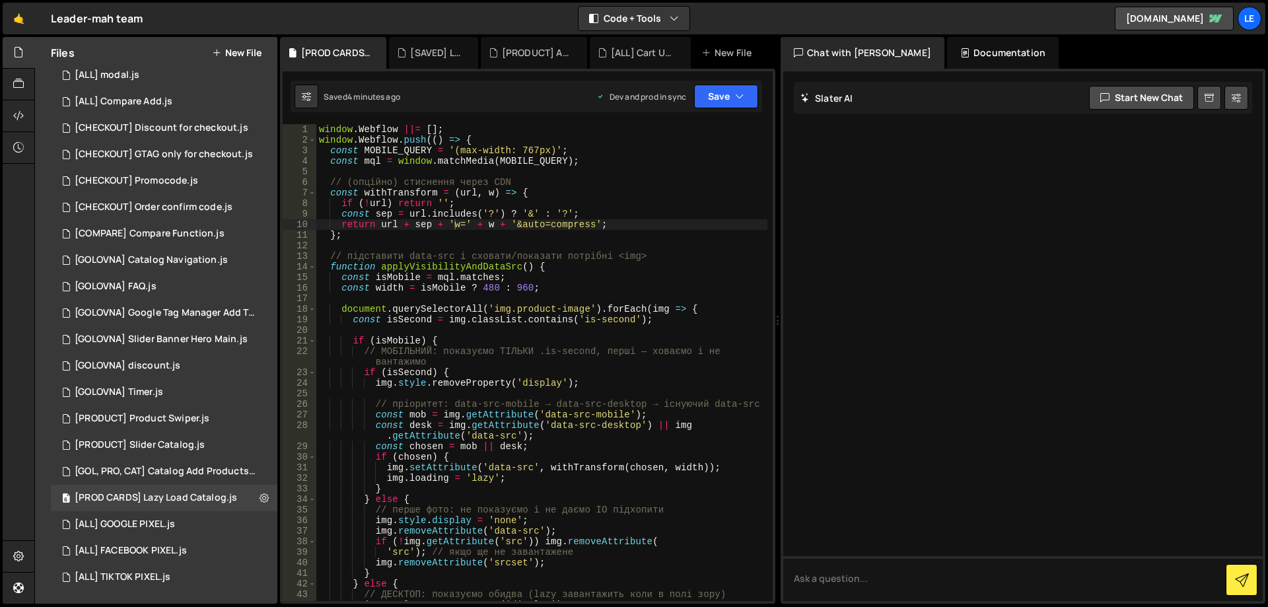
scroll to position [0, 0]
click at [219, 318] on div "[GOLOVNA] Google Tag Manager Add To Cart.js" at bounding box center [166, 313] width 182 height 12
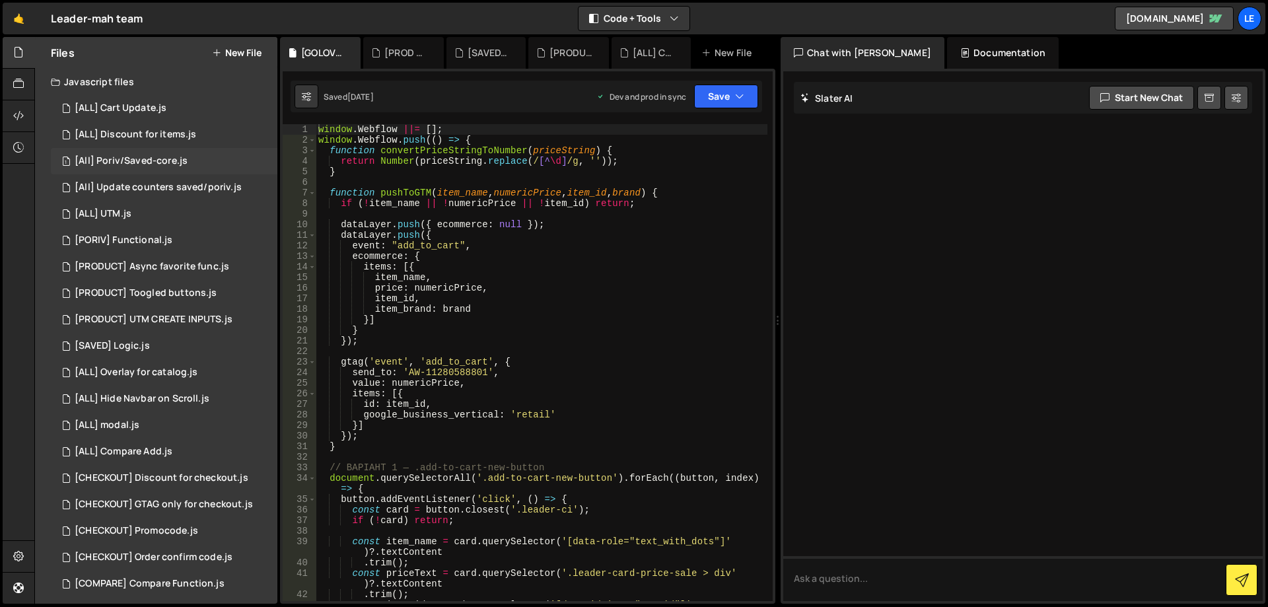
click at [144, 157] on div "[All] Poriv/Saved-core.js" at bounding box center [131, 161] width 113 height 12
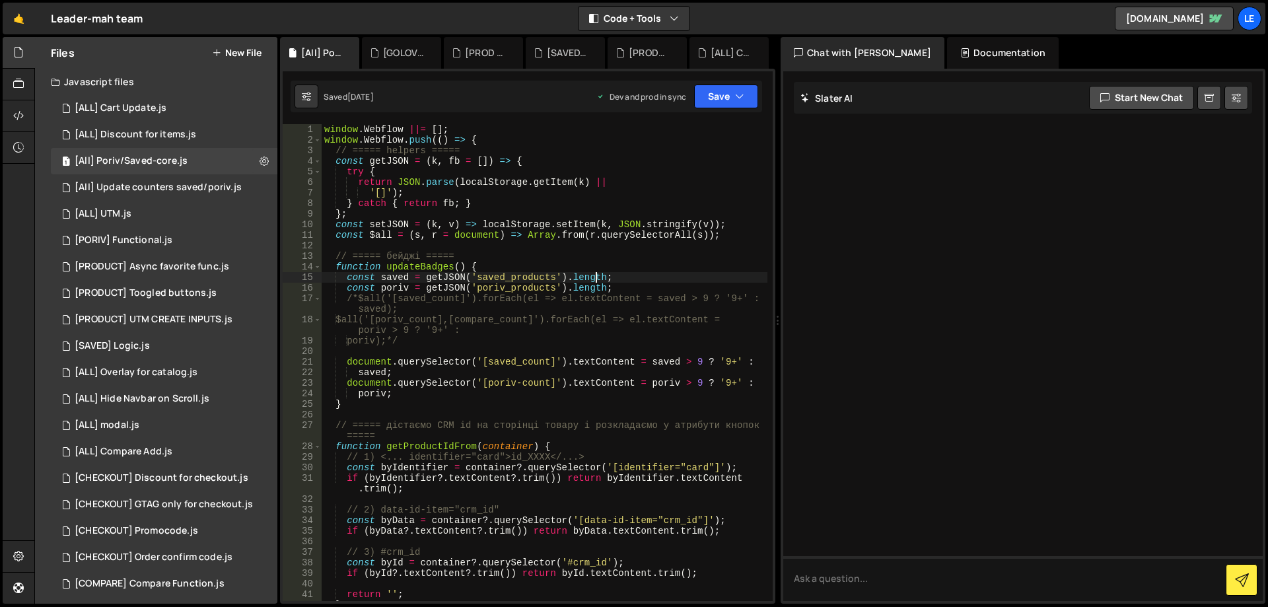
drag, startPoint x: 596, startPoint y: 279, endPoint x: 554, endPoint y: 256, distance: 47.9
click at [554, 256] on div "window . Webflow ||= [ ] ; window . Webflow . push (( ) => { // ===== helpers =…" at bounding box center [545, 373] width 446 height 498
click at [557, 260] on div "window . Webflow ||= [ ] ; window . Webflow . push (( ) => { // ===== helpers =…" at bounding box center [545, 373] width 446 height 498
click at [557, 261] on div "window . Webflow ||= [ ] ; window . Webflow . push (( ) => { // ===== helpers =…" at bounding box center [545, 373] width 446 height 498
type textarea "function updateBadges() {"
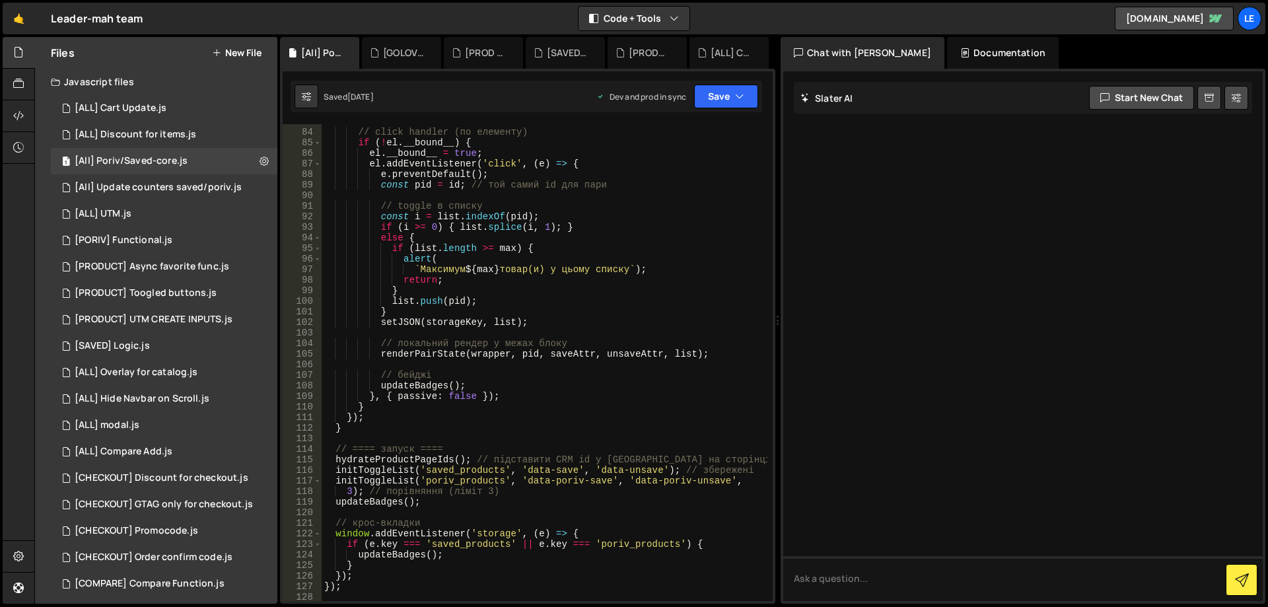
scroll to position [1149, 0]
